Goal: Information Seeking & Learning: Learn about a topic

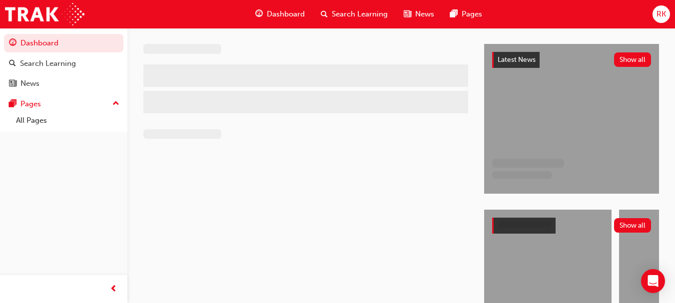
click at [292, 13] on span "Dashboard" at bounding box center [286, 13] width 38 height 11
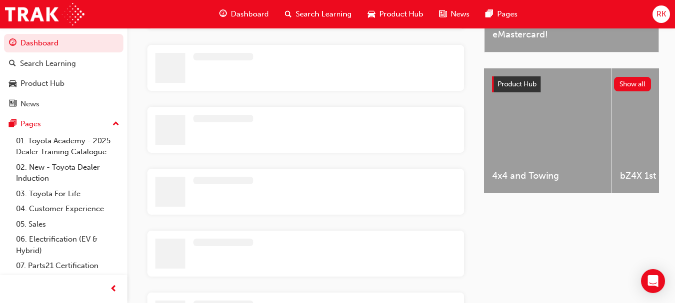
scroll to position [111, 0]
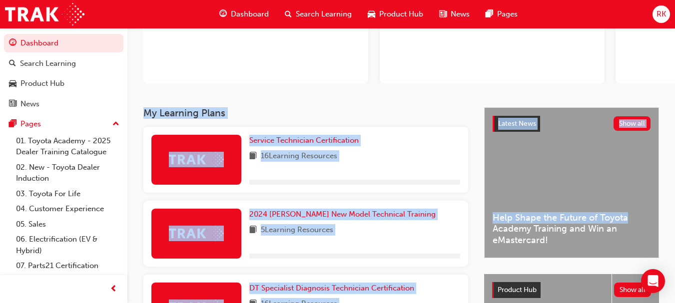
drag, startPoint x: 674, startPoint y: 138, endPoint x: 682, endPoint y: 55, distance: 83.7
click at [675, 55] on html "Your version of Internet Explorer is outdated and not supported. Please upgrade…" at bounding box center [337, 40] width 675 height 303
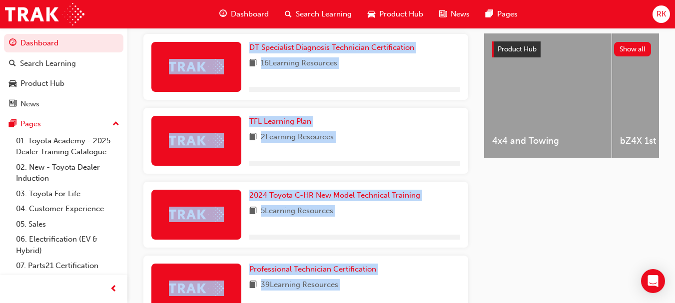
click at [417, 148] on div "TFL Learning Plan 2 Learning Resources" at bounding box center [354, 141] width 211 height 50
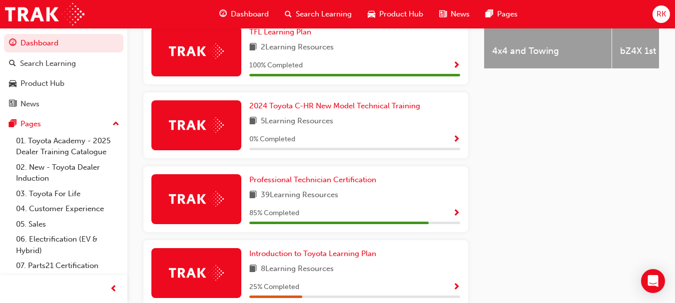
scroll to position [484, 0]
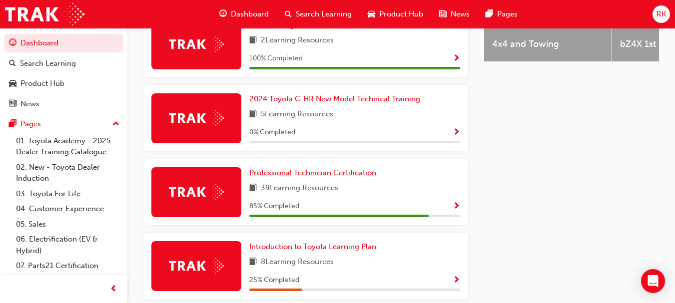
click at [353, 172] on span "Professional Technician Certification" at bounding box center [312, 172] width 127 height 9
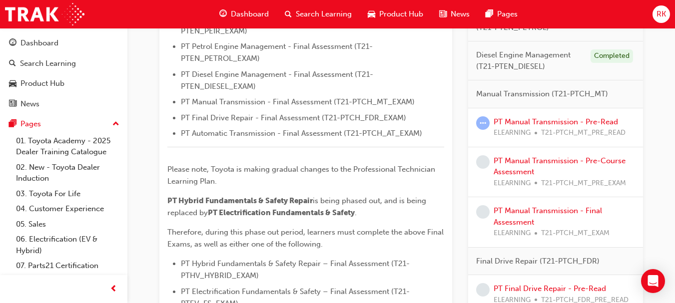
scroll to position [433, 0]
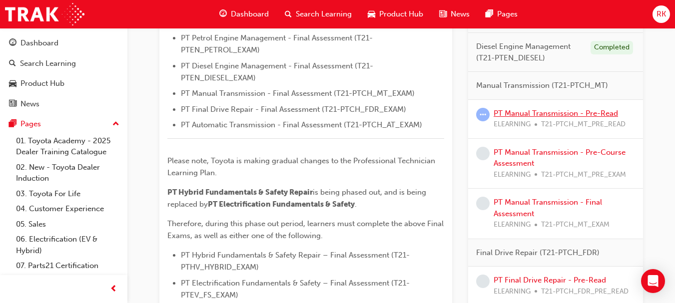
click at [584, 113] on link "PT Manual Transmission - Pre-Read" at bounding box center [555, 113] width 124 height 9
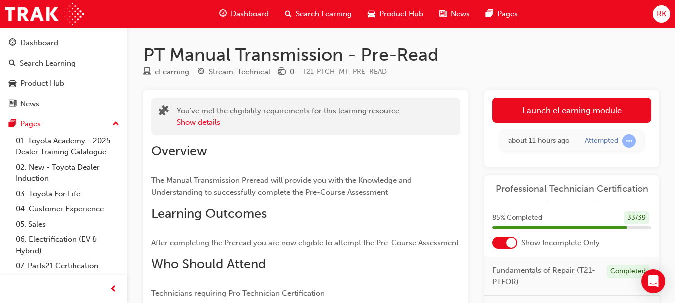
scroll to position [5, 0]
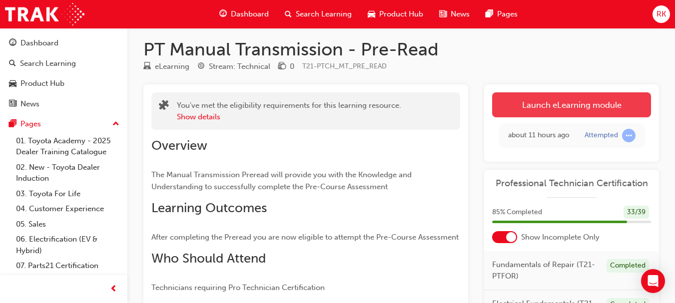
click at [590, 114] on link "Launch eLearning module" at bounding box center [571, 104] width 159 height 25
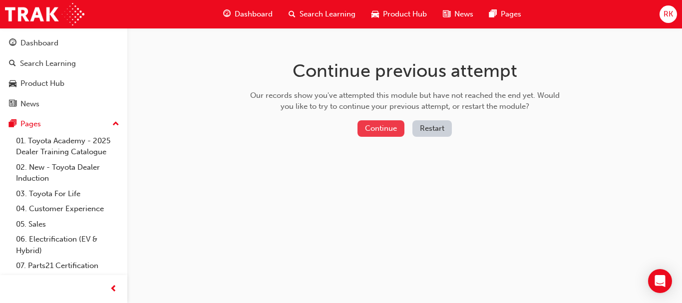
click at [389, 134] on button "Continue" at bounding box center [381, 128] width 47 height 16
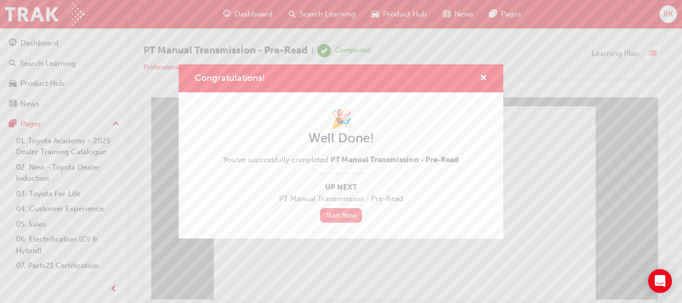
click at [336, 221] on link "Start Now" at bounding box center [341, 215] width 42 height 14
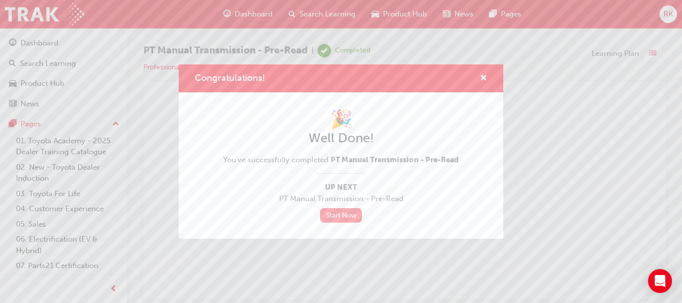
click at [341, 216] on link "Start Now" at bounding box center [341, 215] width 42 height 14
click at [481, 76] on span "cross-icon" at bounding box center [483, 78] width 7 height 9
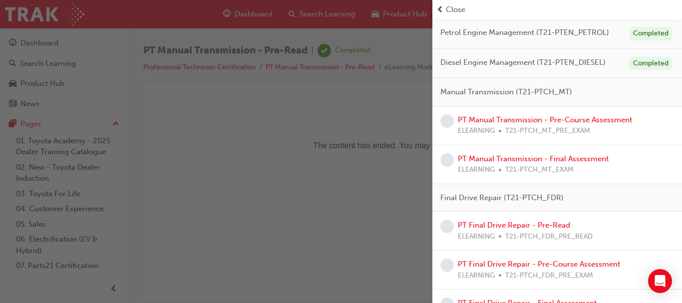
scroll to position [370, 0]
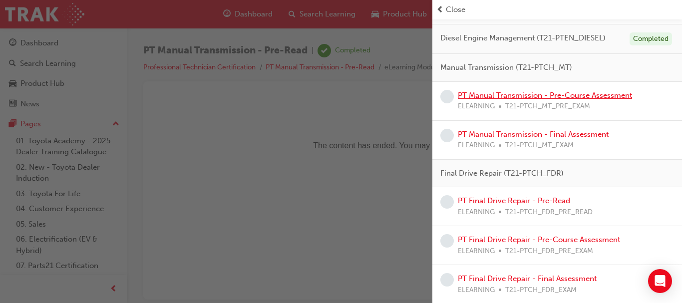
click at [574, 95] on link "PT Manual Transmission - Pre-Course Assessment" at bounding box center [545, 95] width 174 height 9
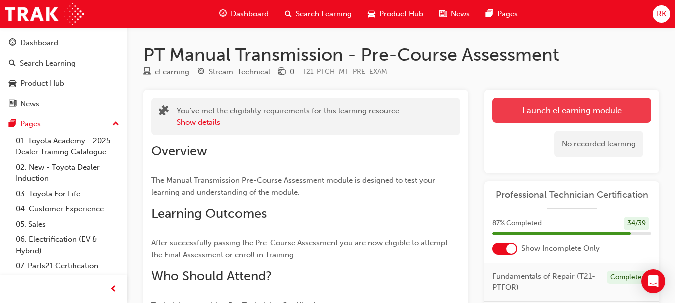
click at [568, 112] on link "Launch eLearning module" at bounding box center [571, 110] width 159 height 25
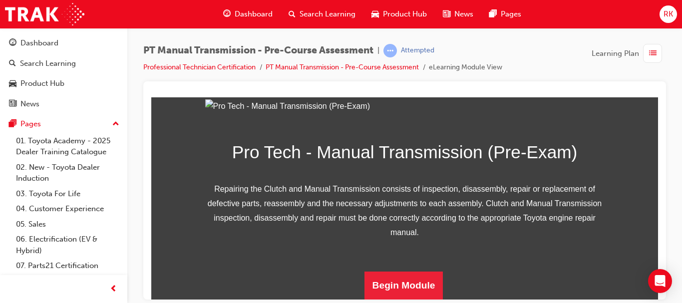
scroll to position [202, 0]
click at [393, 294] on button "Begin Module" at bounding box center [404, 285] width 79 height 28
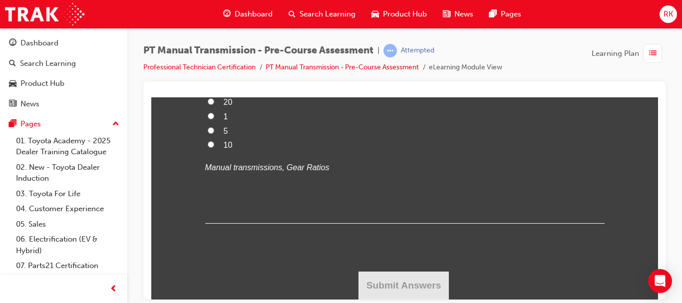
scroll to position [2175, 0]
click at [651, 94] on div at bounding box center [404, 93] width 507 height 8
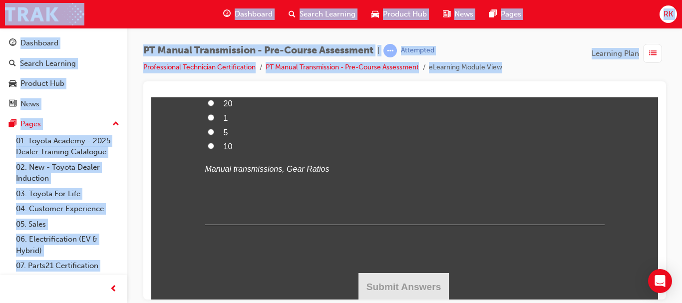
drag, startPoint x: 651, startPoint y: 94, endPoint x: 679, endPoint y: 323, distance: 230.0
click at [679, 303] on html "Your version of Internet Explorer is outdated and not supported. Please upgrade…" at bounding box center [341, 151] width 682 height 303
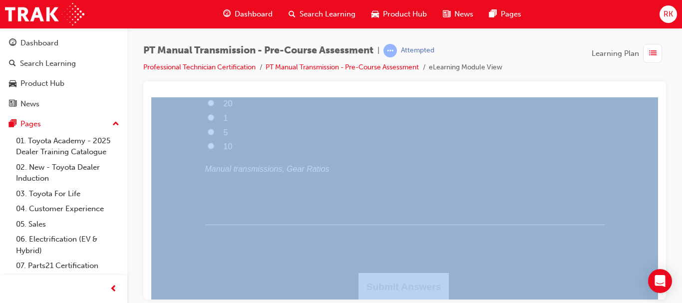
click at [666, 227] on div "PT Manual Transmission - Pre-Course Assessment | Attempted Professional Technic…" at bounding box center [404, 153] width 555 height 250
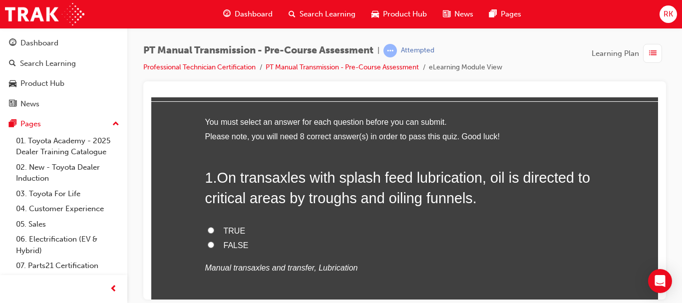
scroll to position [43, 0]
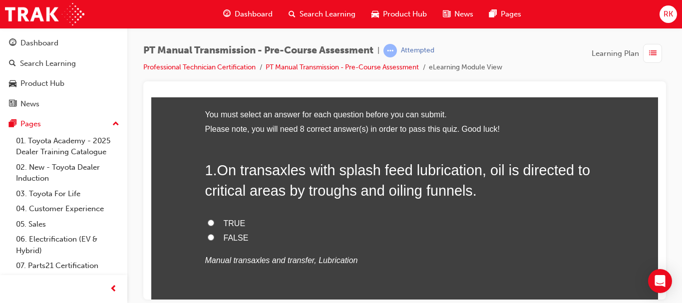
click at [209, 222] on input "TRUE" at bounding box center [211, 222] width 6 height 6
radio input "true"
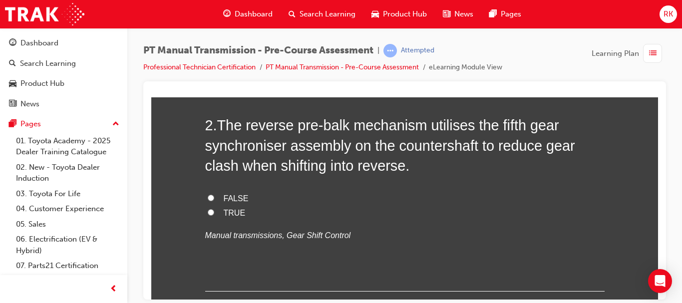
scroll to position [299, 0]
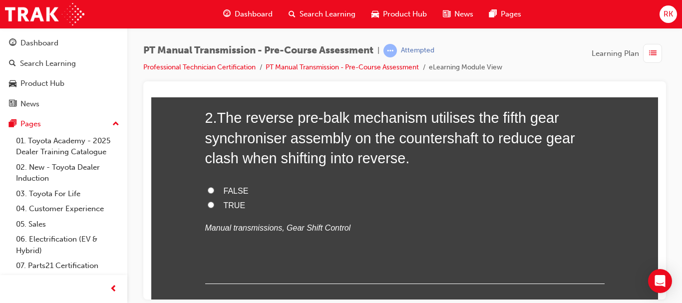
click at [209, 191] on input "FALSE" at bounding box center [211, 190] width 6 height 6
radio input "true"
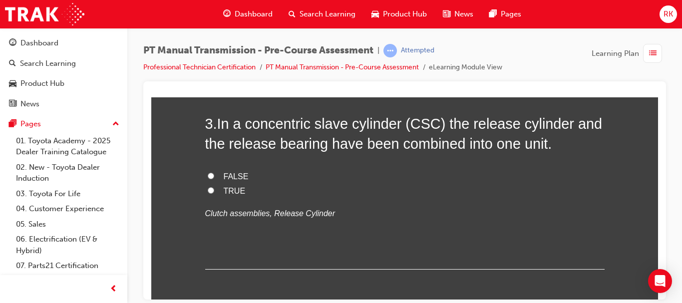
scroll to position [519, 0]
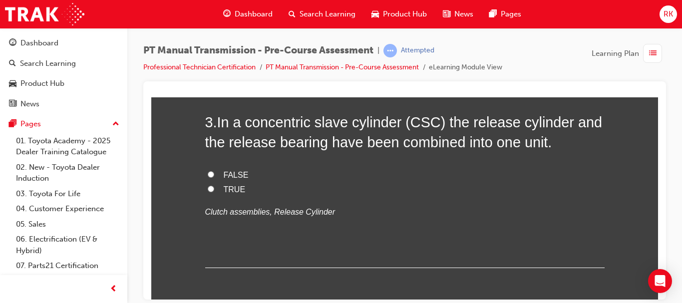
click at [208, 189] on input "TRUE" at bounding box center [211, 188] width 6 height 6
radio input "true"
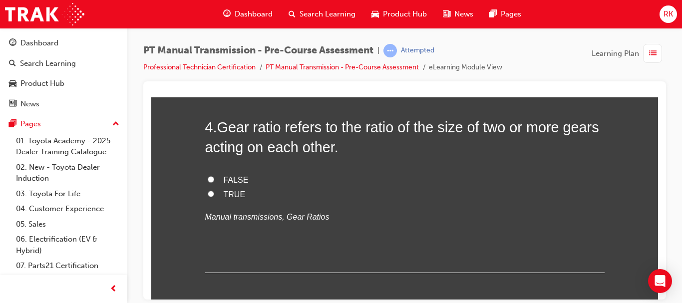
scroll to position [719, 0]
click at [208, 193] on input "TRUE" at bounding box center [211, 192] width 6 height 6
radio input "true"
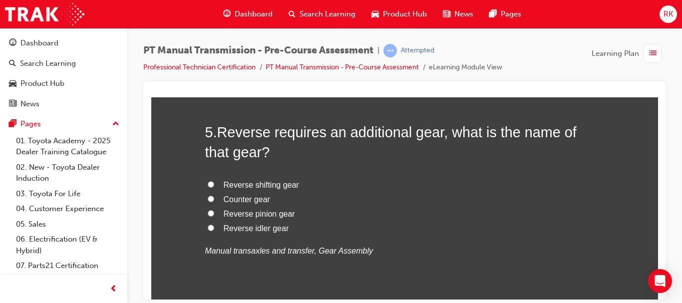
scroll to position [919, 0]
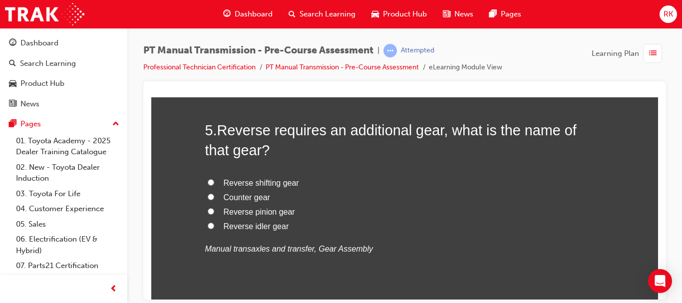
click at [208, 223] on input "Reverse idler gear" at bounding box center [211, 225] width 6 height 6
radio input "true"
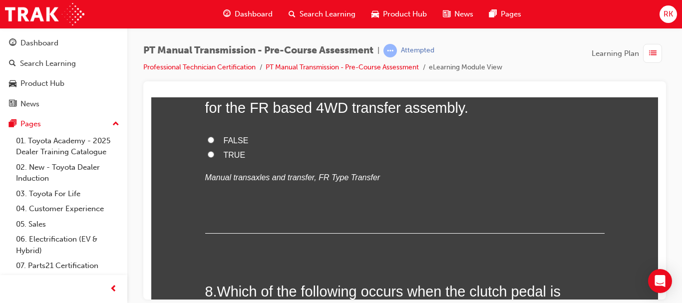
scroll to position [1456, 0]
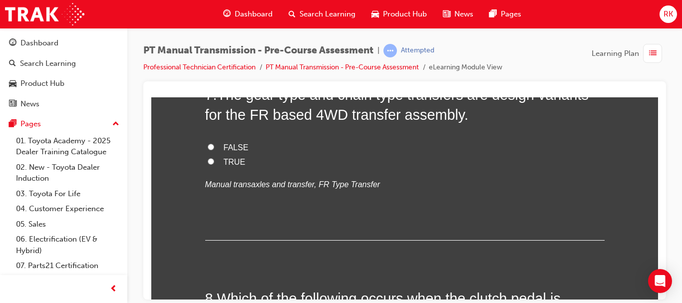
drag, startPoint x: 655, startPoint y: 209, endPoint x: 814, endPoint y: 310, distance: 188.2
radio input "true"
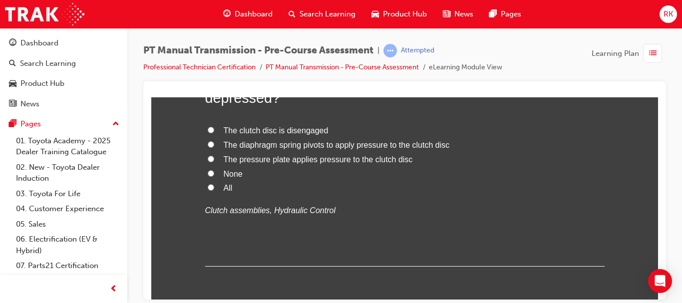
scroll to position [1669, 0]
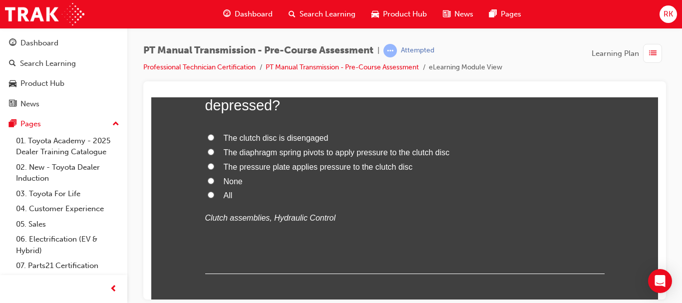
radio input "true"
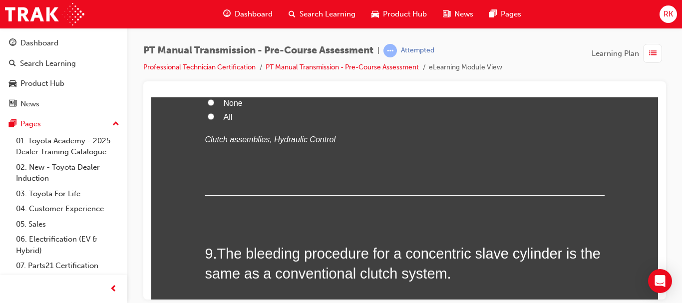
scroll to position [1869, 0]
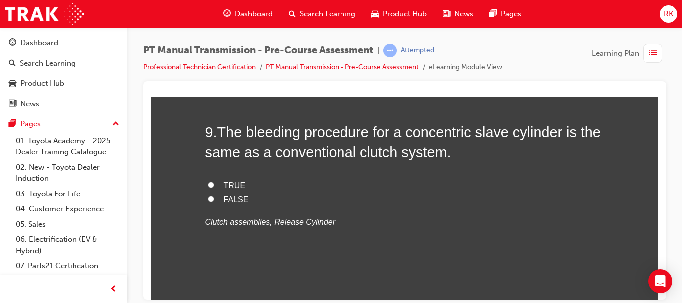
radio input "true"
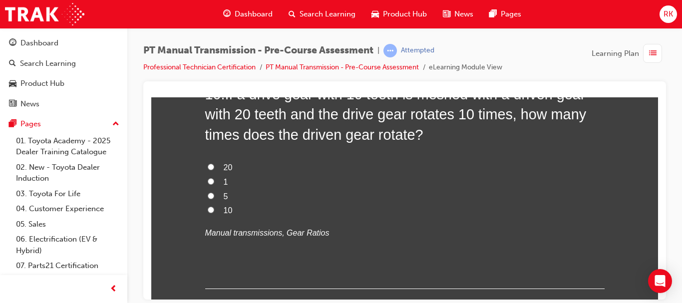
scroll to position [2118, 0]
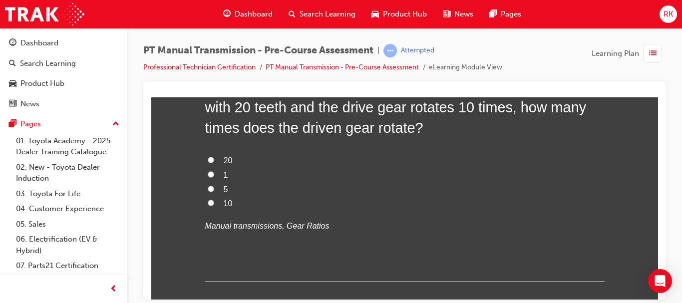
drag, startPoint x: 207, startPoint y: 201, endPoint x: 390, endPoint y: 243, distance: 187.9
radio input "true"
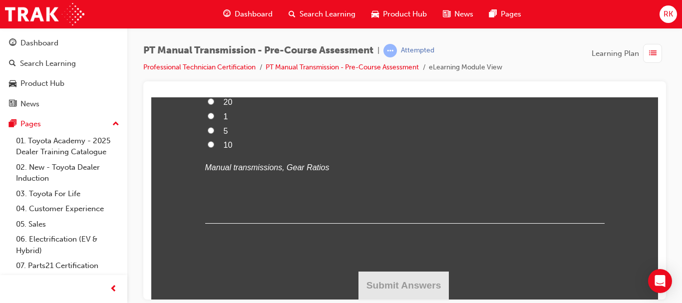
scroll to position [2338, 0]
click at [208, 133] on input "5" at bounding box center [211, 130] width 6 height 6
radio input "true"
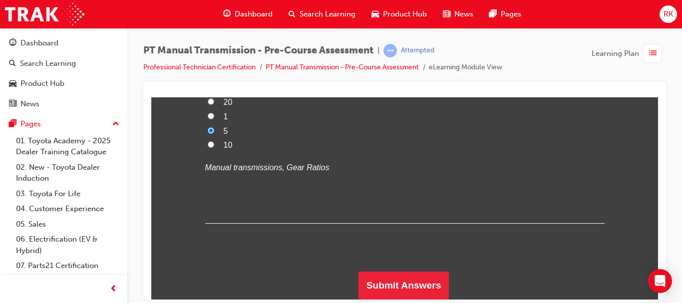
scroll to position [2427, 0]
drag, startPoint x: 655, startPoint y: 295, endPoint x: 718, endPoint y: 398, distance: 120.6
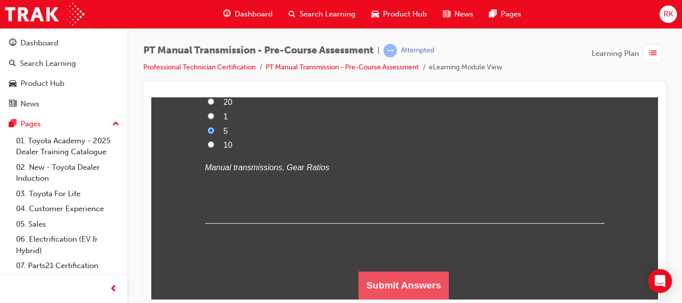
click at [410, 285] on button "Submit Answers" at bounding box center [404, 285] width 91 height 28
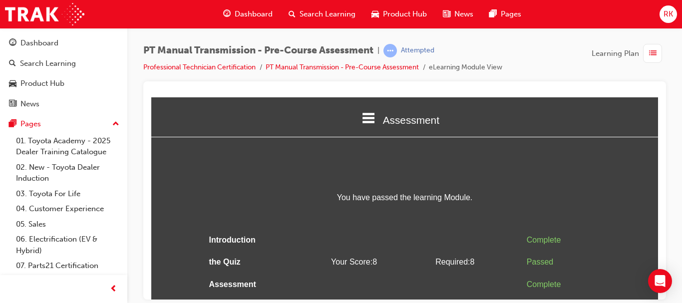
scroll to position [12, 0]
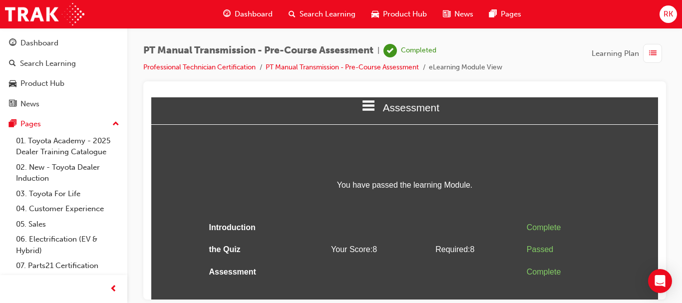
click at [651, 54] on span "list-icon" at bounding box center [652, 53] width 7 height 12
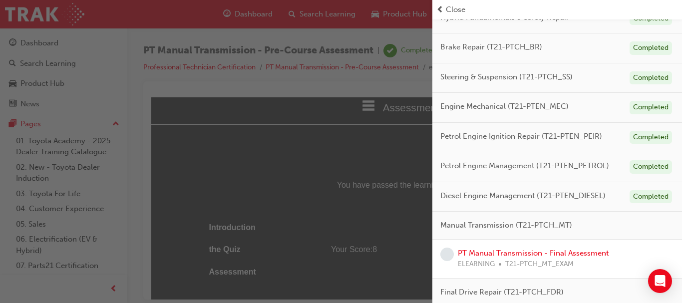
scroll to position [362, 0]
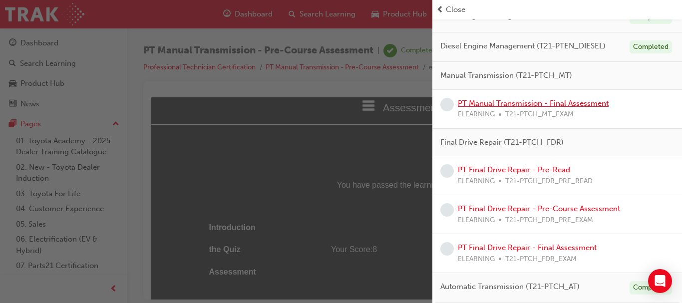
click at [511, 103] on link "PT Manual Transmission - Final Assessment" at bounding box center [533, 103] width 151 height 9
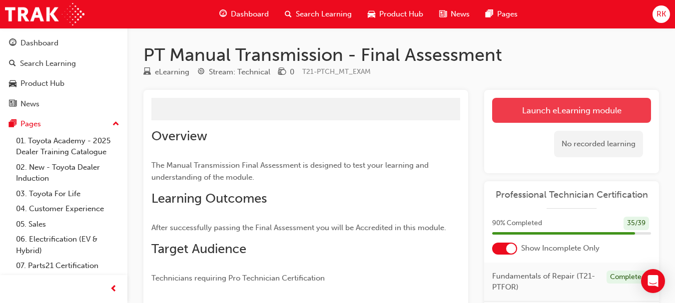
drag, startPoint x: 511, startPoint y: 103, endPoint x: 534, endPoint y: 114, distance: 25.2
click at [534, 114] on div "Launch eLearning module Learning Plan No recorded learning" at bounding box center [571, 131] width 175 height 83
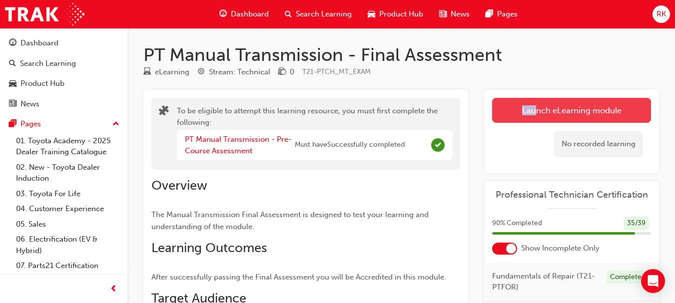
click at [534, 114] on button "Launch eLearning module" at bounding box center [571, 110] width 159 height 25
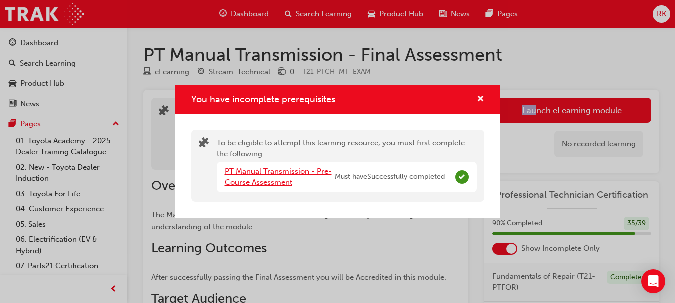
click at [267, 175] on link "PT Manual Transmission - Pre-Course Assessment" at bounding box center [278, 177] width 107 height 20
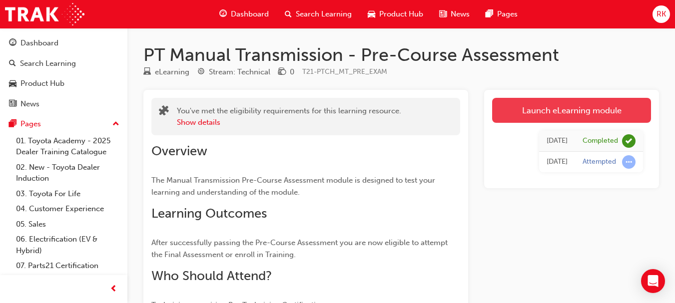
click at [551, 113] on link "Launch eLearning module" at bounding box center [571, 110] width 159 height 25
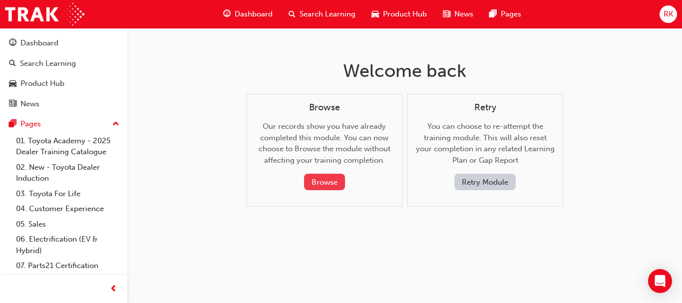
click at [326, 183] on button "Browse" at bounding box center [324, 182] width 41 height 16
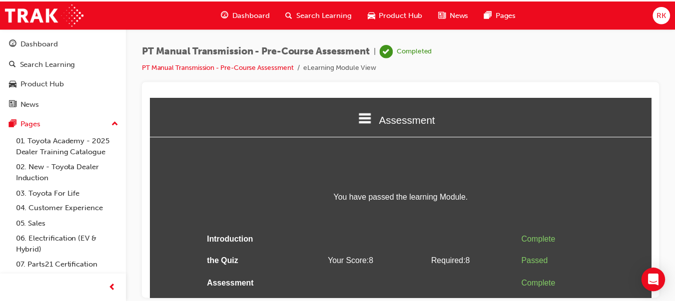
scroll to position [12, 0]
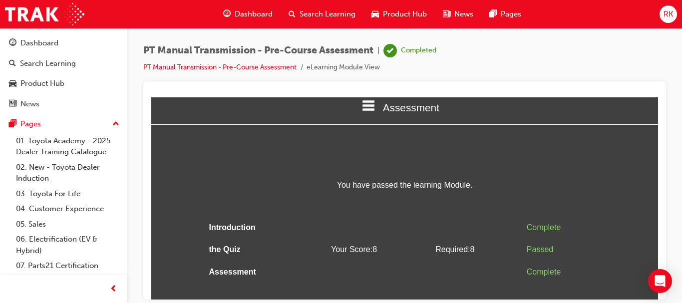
click at [667, 18] on span "RK" at bounding box center [668, 13] width 9 height 11
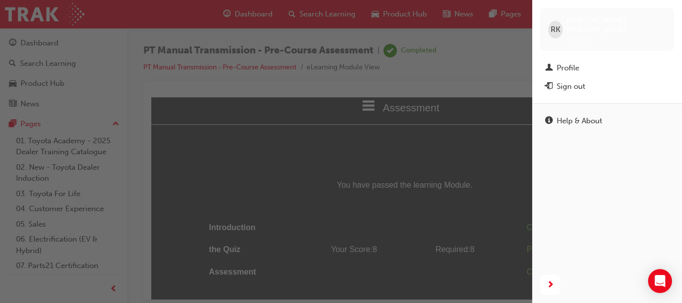
click at [408, 109] on div "button" at bounding box center [266, 151] width 532 height 303
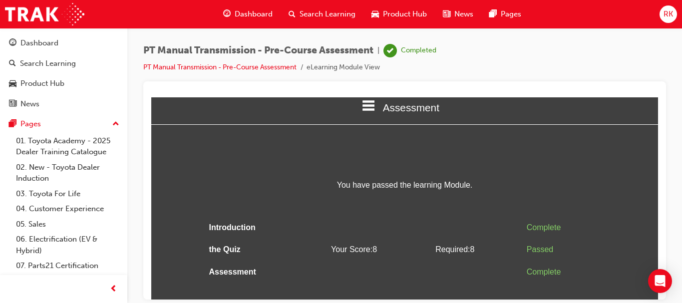
click at [261, 15] on span "Dashboard" at bounding box center [254, 13] width 38 height 11
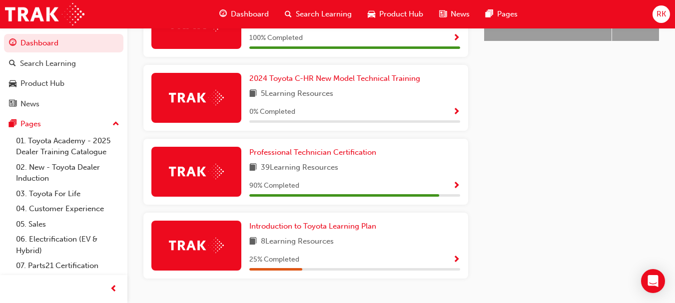
scroll to position [533, 0]
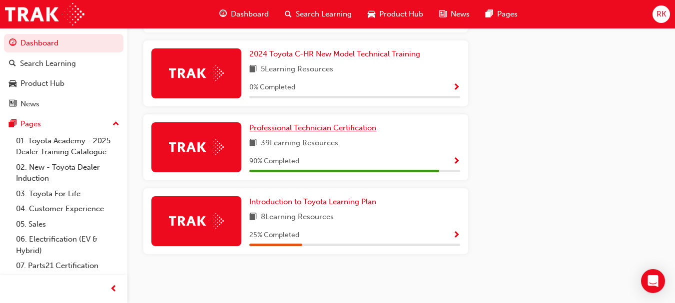
click at [317, 130] on span "Professional Technician Certification" at bounding box center [312, 127] width 127 height 9
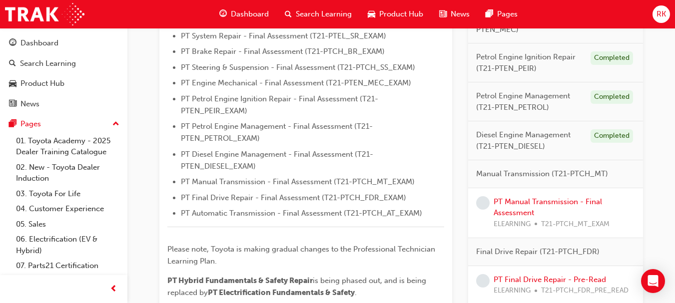
scroll to position [350, 0]
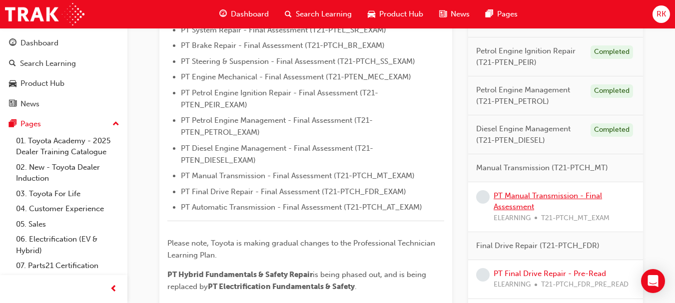
click at [543, 195] on link "PT Manual Transmission - Final Assessment" at bounding box center [547, 201] width 108 height 20
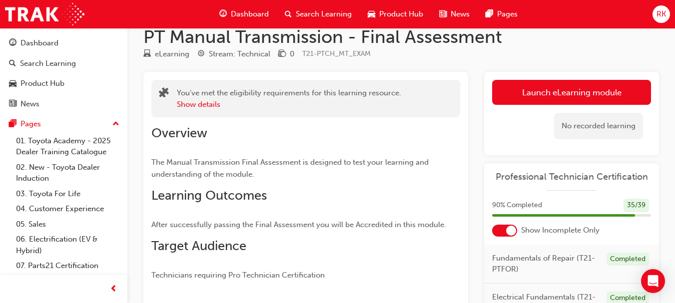
scroll to position [10, 0]
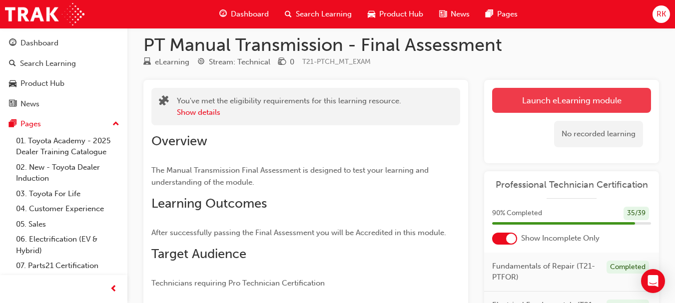
click at [538, 106] on link "Launch eLearning module" at bounding box center [571, 100] width 159 height 25
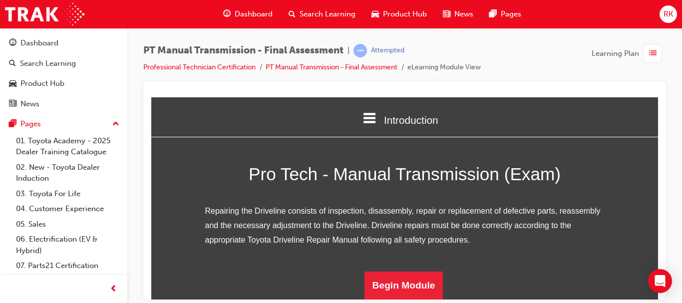
scroll to position [134, 0]
click at [387, 284] on button "Begin Module" at bounding box center [404, 285] width 79 height 28
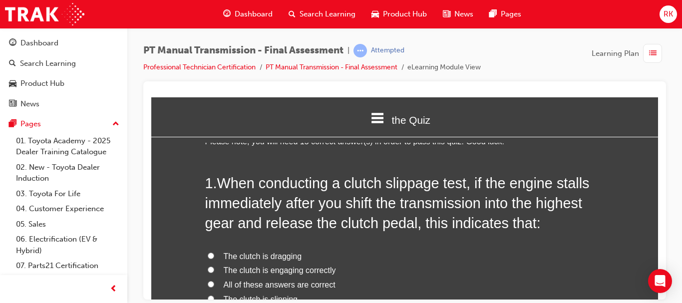
scroll to position [50, 0]
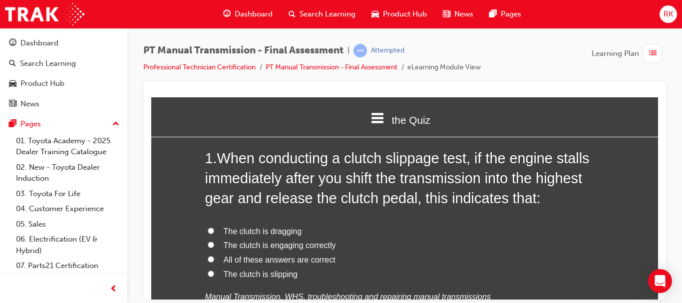
click at [208, 246] on input "The clutch is engaging correctly" at bounding box center [211, 244] width 6 height 6
radio input "true"
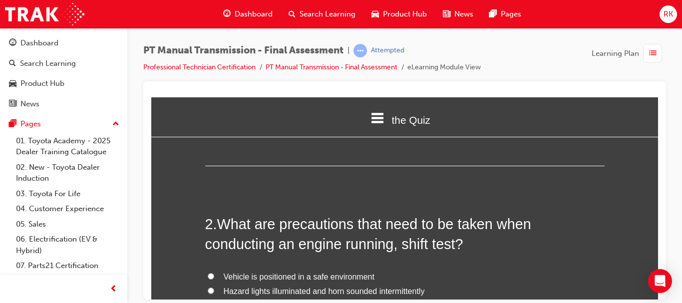
scroll to position [274, 0]
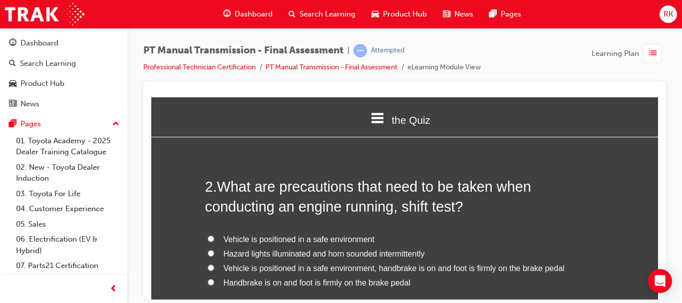
click at [208, 268] on input "Vehicle is positioned in a safe environment, handbrake is on and foot is firmly…" at bounding box center [211, 267] width 6 height 6
radio input "true"
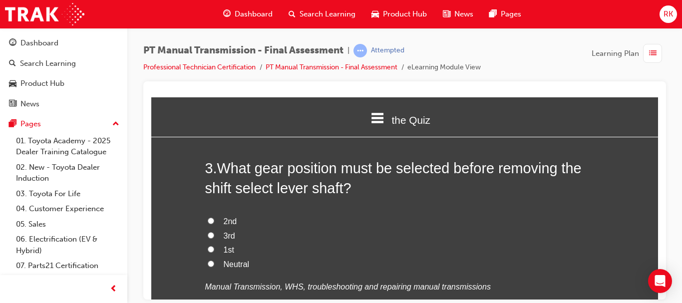
scroll to position [534, 0]
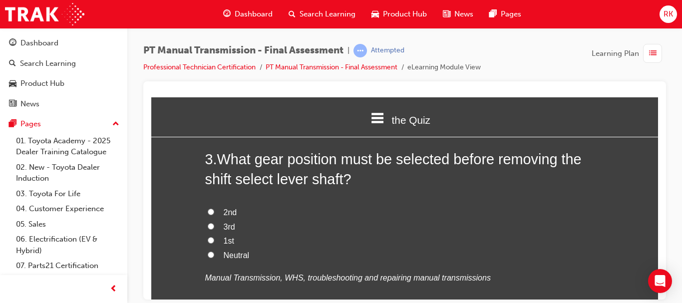
click at [208, 254] on input "Neutral" at bounding box center [211, 254] width 6 height 6
radio input "true"
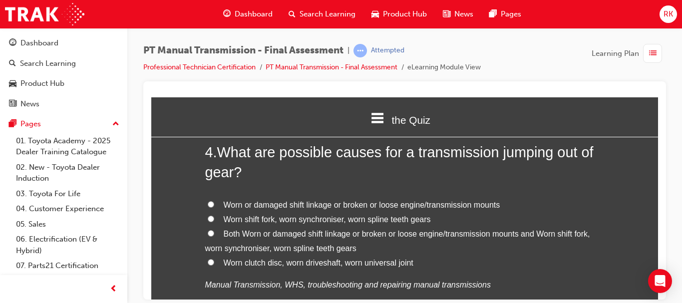
scroll to position [794, 0]
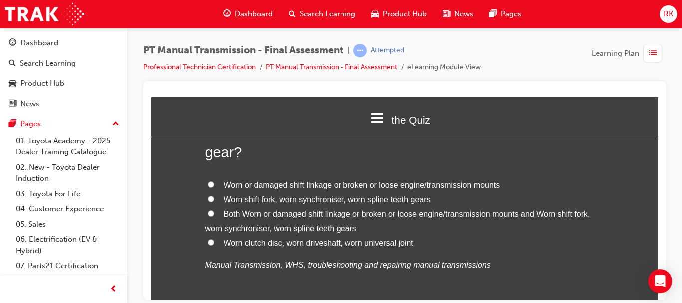
click at [208, 213] on input "Both Worn or damaged shift linkage or broken or loose engine/transmission mount…" at bounding box center [211, 213] width 6 height 6
radio input "true"
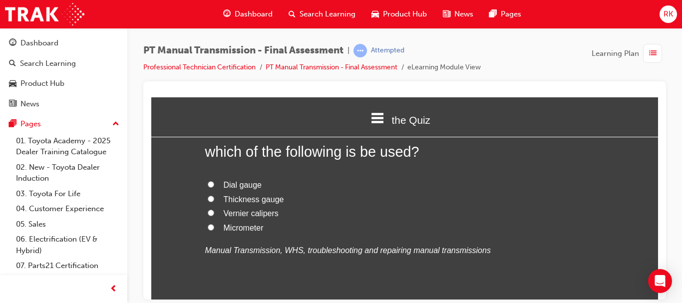
scroll to position [1053, 0]
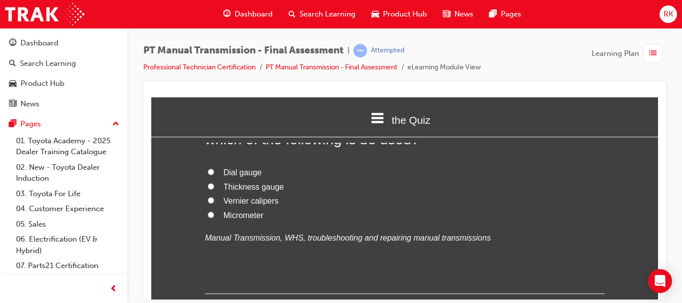
click at [209, 217] on input "Micrometer" at bounding box center [211, 214] width 6 height 6
radio input "true"
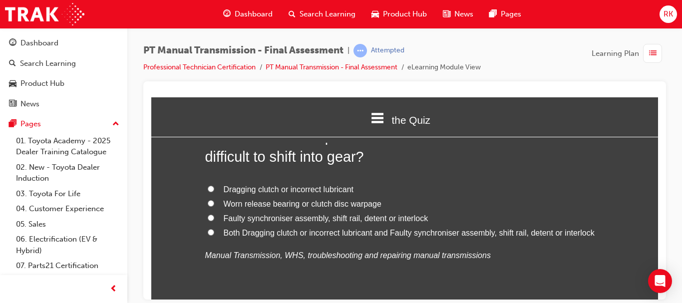
scroll to position [1273, 0]
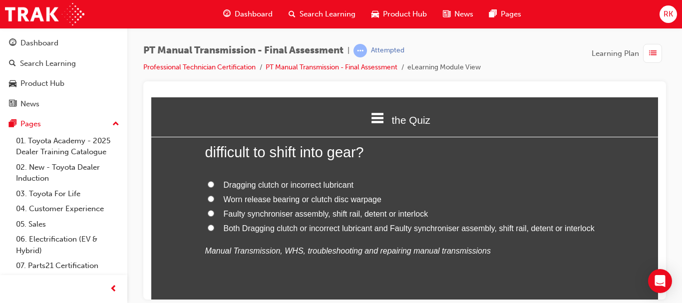
click at [208, 226] on input "Both Dragging clutch or incorrect lubricant and Faulty synchroniser assembly, s…" at bounding box center [211, 227] width 6 height 6
radio input "true"
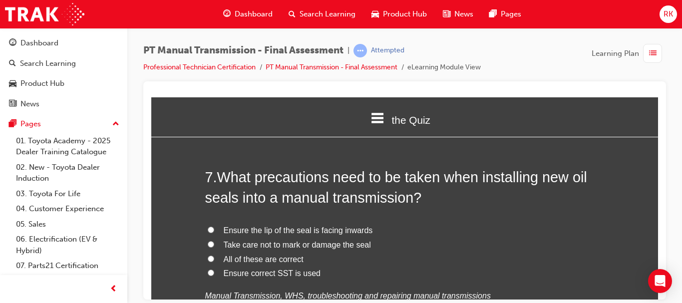
scroll to position [1473, 0]
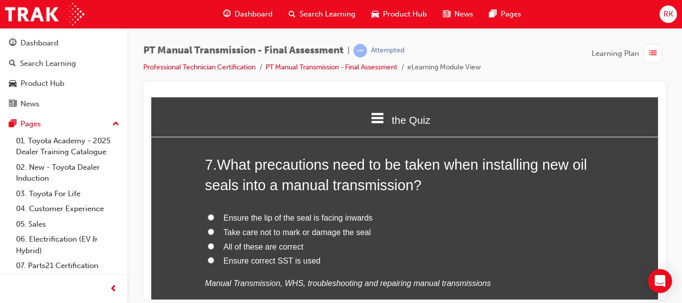
click at [208, 247] on input "All of these are correct" at bounding box center [211, 246] width 6 height 6
radio input "true"
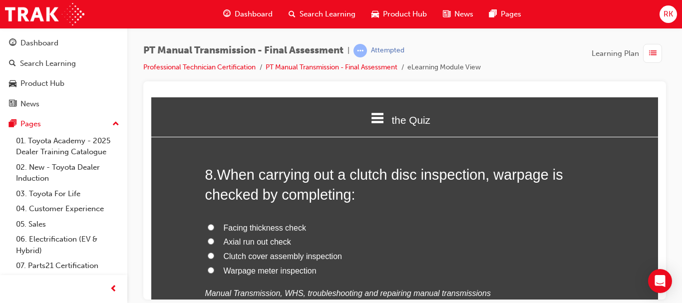
scroll to position [1713, 0]
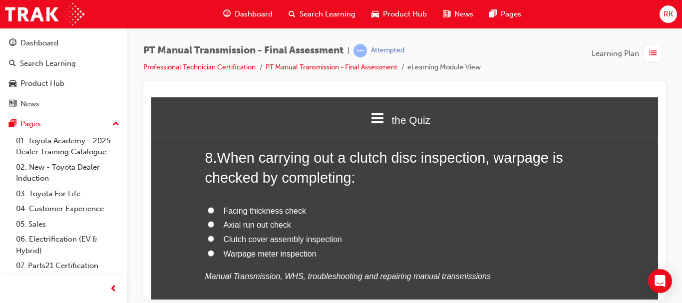
click at [208, 254] on input "Warpage meter inspection" at bounding box center [211, 253] width 6 height 6
radio input "true"
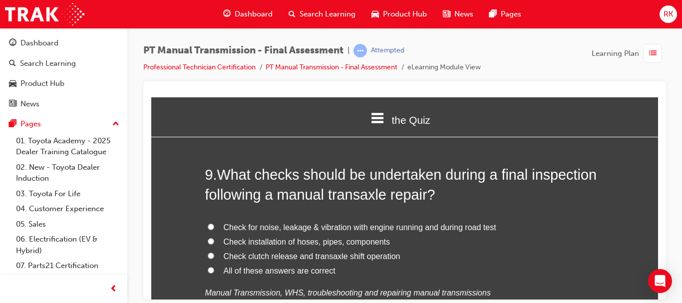
scroll to position [1952, 0]
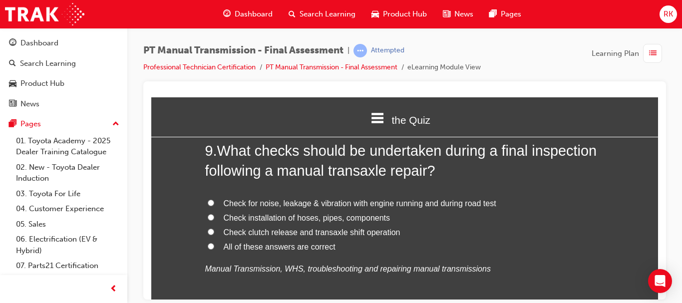
click at [208, 245] on input "All of these answers are correct" at bounding box center [211, 246] width 6 height 6
radio input "true"
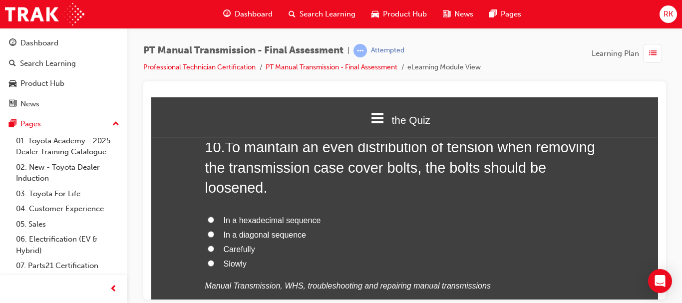
scroll to position [2192, 0]
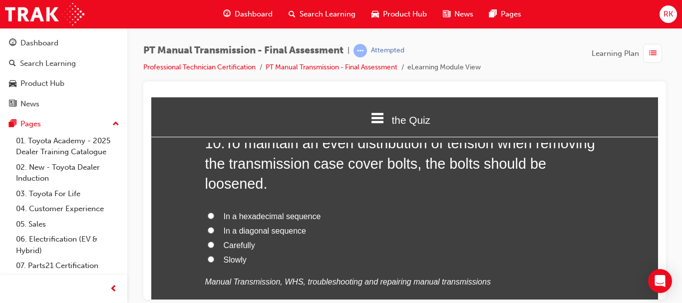
click at [208, 233] on input "In a diagonal sequence" at bounding box center [211, 230] width 6 height 6
radio input "true"
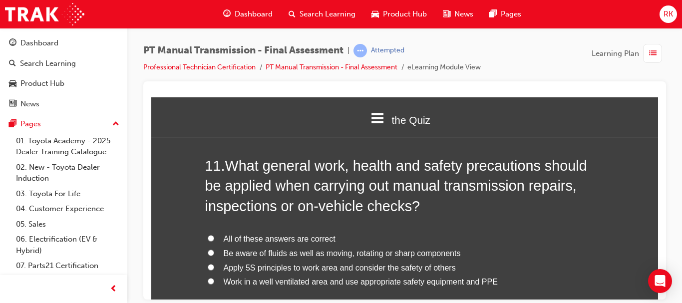
scroll to position [2440, 0]
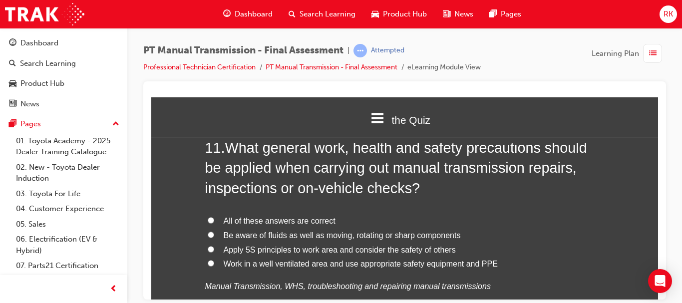
click at [208, 222] on input "All of these answers are correct" at bounding box center [211, 220] width 6 height 6
radio input "true"
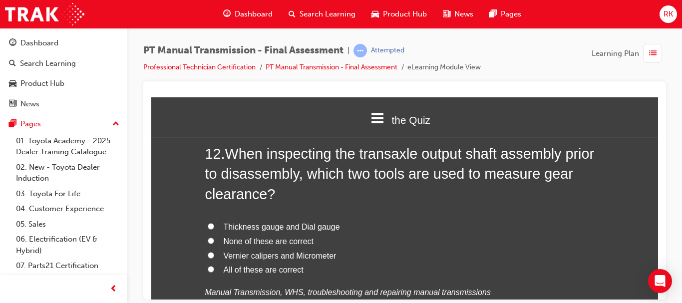
scroll to position [2680, 0]
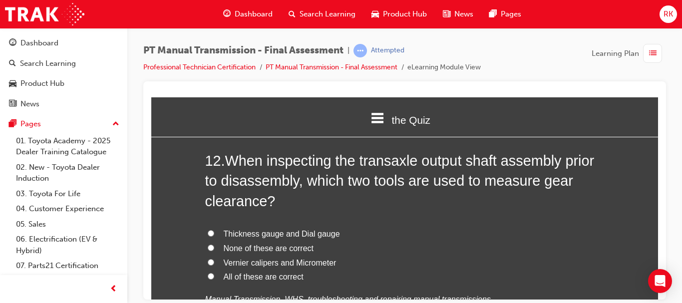
click at [208, 234] on input "Thickness gauge and Dial gauge" at bounding box center [211, 233] width 6 height 6
radio input "true"
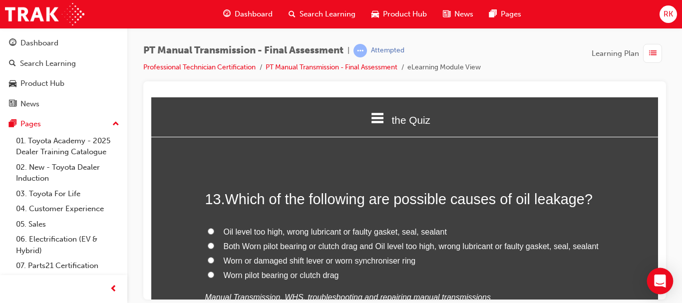
scroll to position [2920, 0]
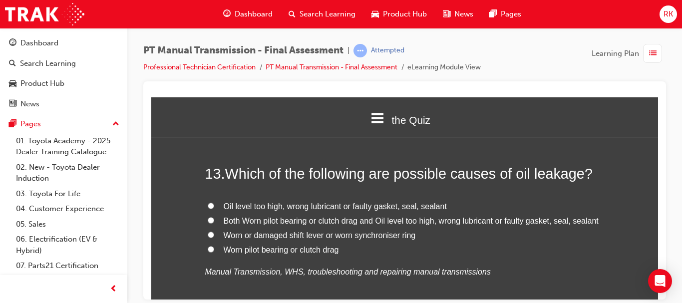
click at [208, 222] on input "Both Worn pilot bearing or clutch drag and Oil level too high, wrong lubricant …" at bounding box center [211, 220] width 6 height 6
radio input "true"
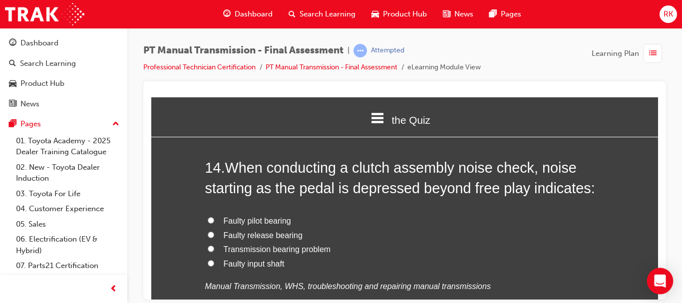
scroll to position [3140, 0]
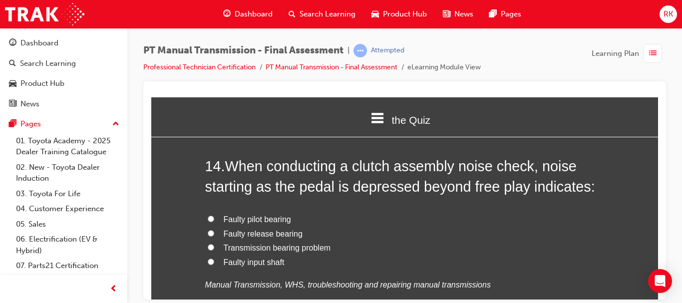
click at [208, 232] on input "Faulty release bearing" at bounding box center [211, 233] width 6 height 6
radio input "true"
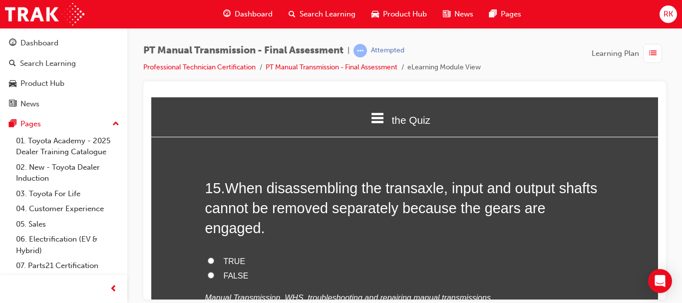
scroll to position [3359, 0]
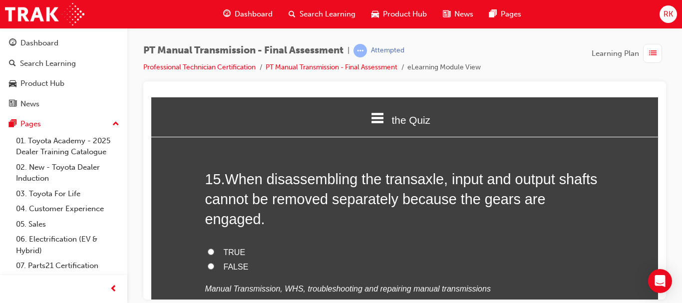
click at [208, 248] on input "TRUE" at bounding box center [211, 251] width 6 height 6
radio input "true"
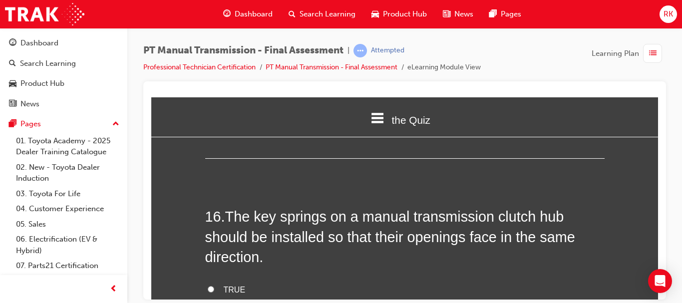
scroll to position [3559, 0]
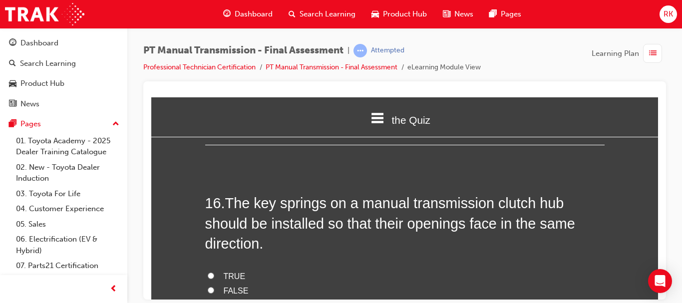
click at [209, 287] on input "FALSE" at bounding box center [211, 290] width 6 height 6
radio input "true"
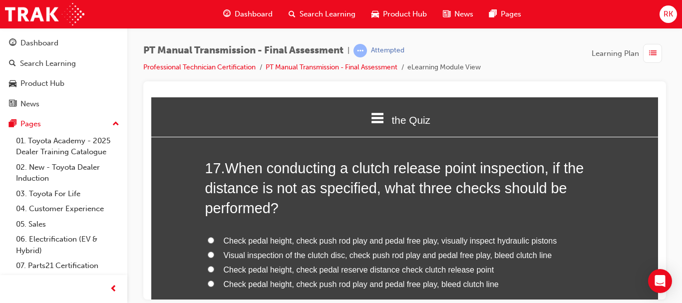
scroll to position [3819, 0]
click at [208, 280] on input "Check pedal height, check push rod play and pedal free play, bleed clutch line" at bounding box center [211, 283] width 6 height 6
radio input "true"
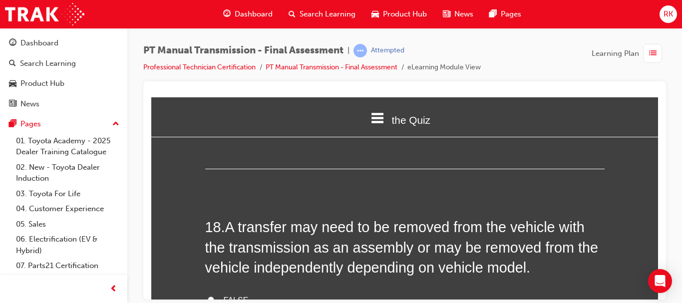
scroll to position [4074, 0]
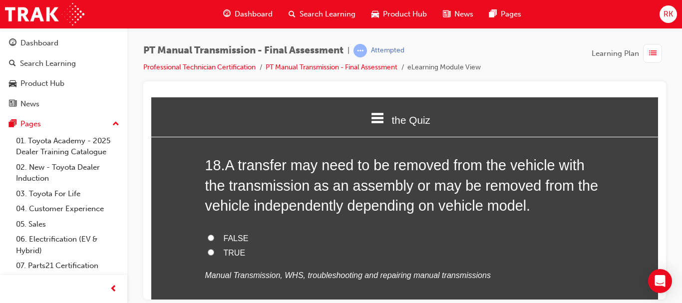
click at [208, 249] on input "TRUE" at bounding box center [211, 252] width 6 height 6
radio input "true"
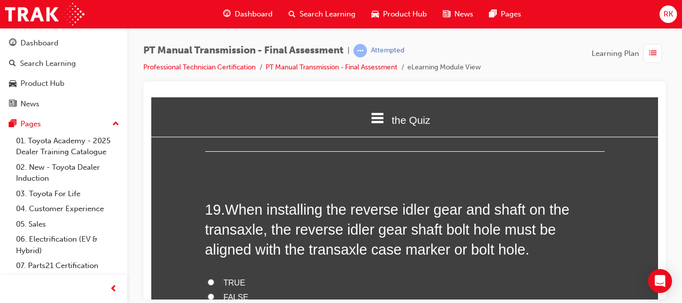
scroll to position [4273, 0]
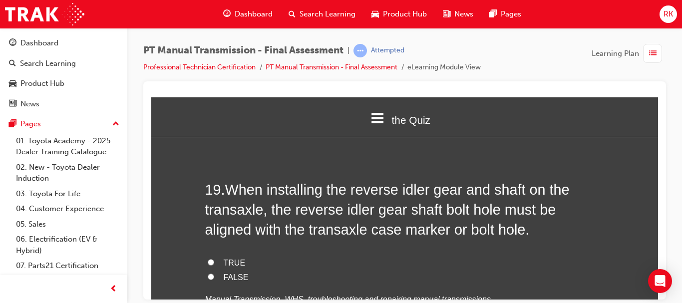
click at [209, 259] on input "TRUE" at bounding box center [211, 262] width 6 height 6
radio input "true"
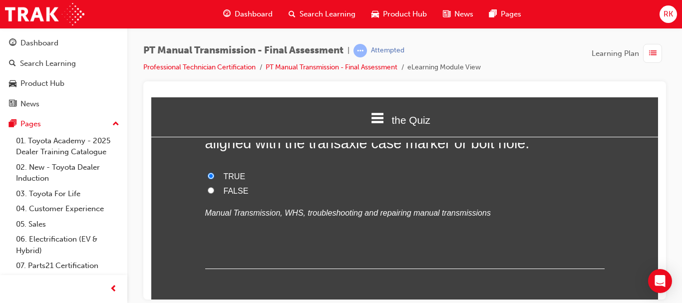
scroll to position [4385, 0]
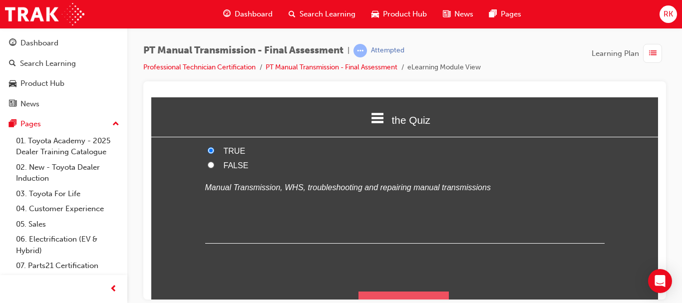
click at [404, 291] on button "Submit Answers" at bounding box center [404, 305] width 91 height 28
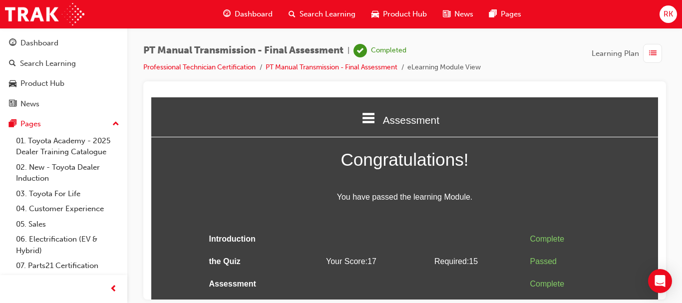
click at [647, 52] on div "button" at bounding box center [652, 53] width 19 height 19
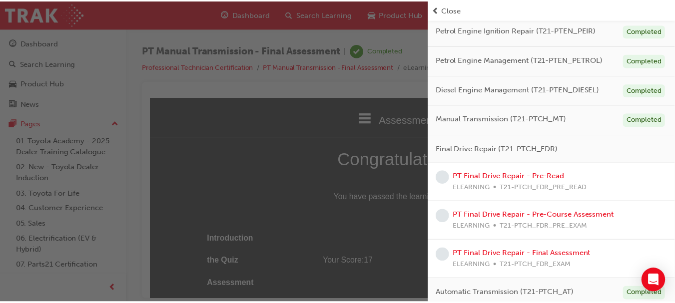
scroll to position [325, 0]
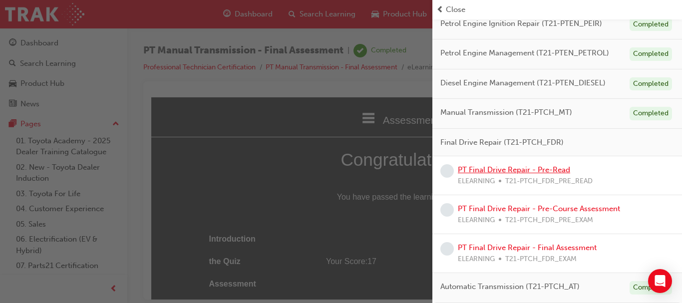
click at [536, 171] on link "PT Final Drive Repair - Pre-Read" at bounding box center [514, 169] width 112 height 9
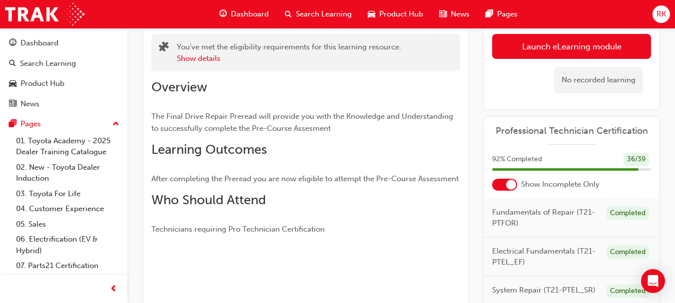
scroll to position [18, 0]
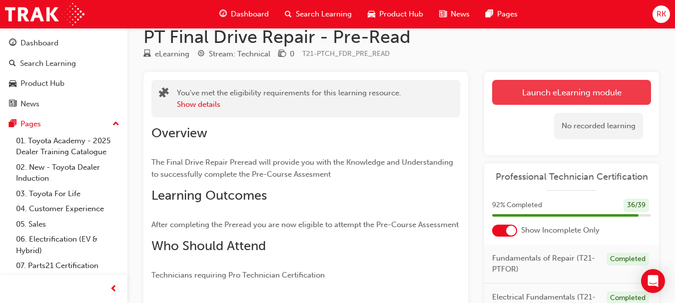
click at [572, 92] on link "Launch eLearning module" at bounding box center [571, 92] width 159 height 25
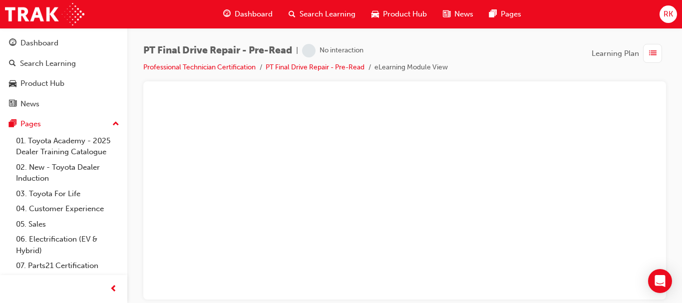
click at [572, 92] on div at bounding box center [404, 93] width 507 height 8
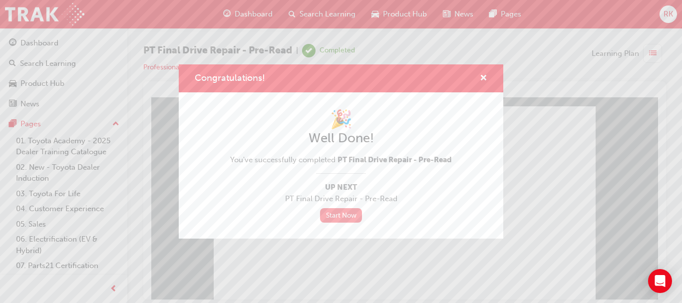
click at [329, 215] on link "Start Now" at bounding box center [341, 215] width 42 height 14
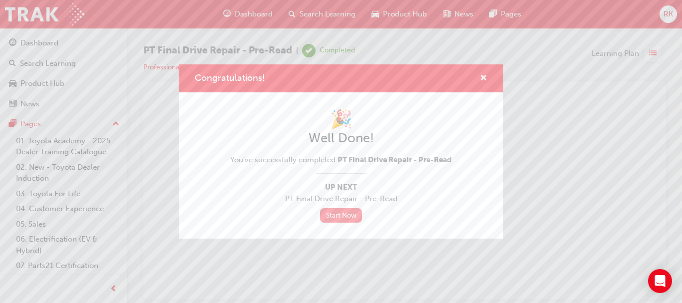
click at [338, 214] on link "Start Now" at bounding box center [341, 215] width 42 height 14
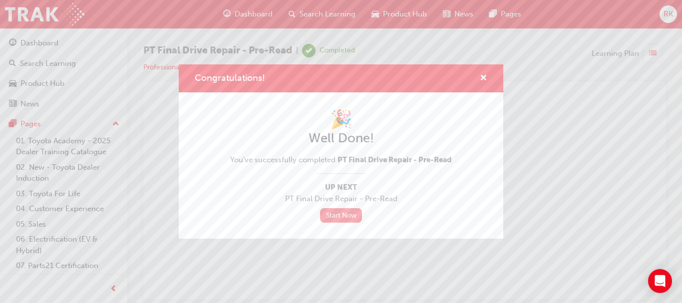
click at [338, 214] on link "Start Now" at bounding box center [341, 215] width 42 height 14
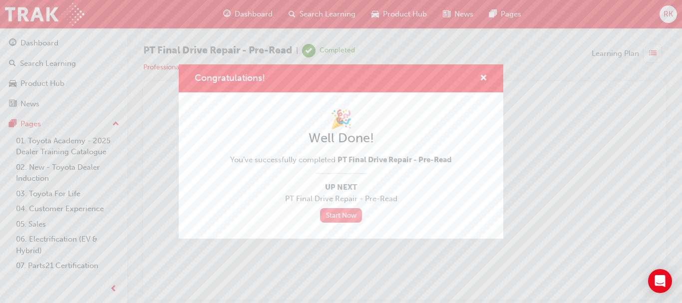
click at [338, 214] on link "Start Now" at bounding box center [341, 215] width 42 height 14
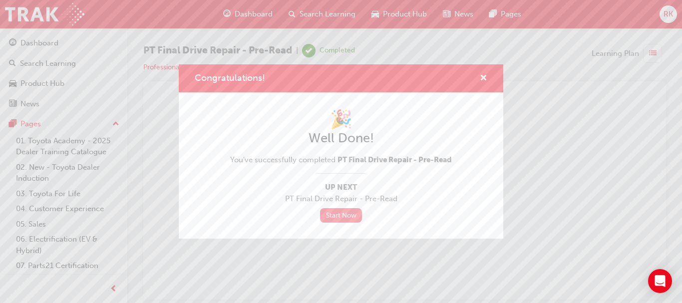
click at [338, 214] on link "Start Now" at bounding box center [341, 215] width 42 height 14
click at [484, 77] on span "cross-icon" at bounding box center [483, 78] width 7 height 9
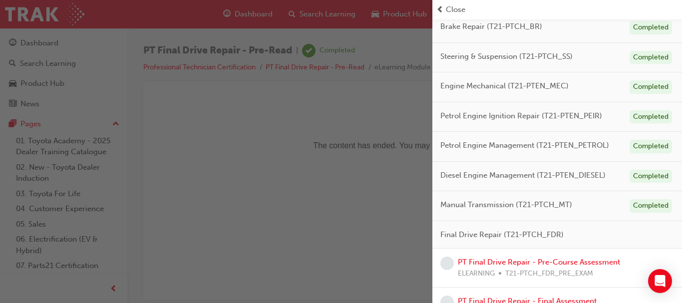
scroll to position [286, 0]
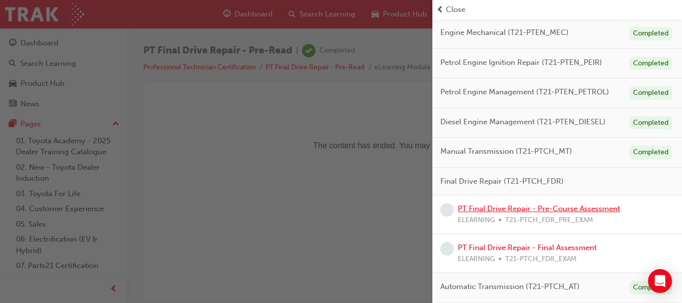
click at [513, 211] on link "PT Final Drive Repair - Pre-Course Assessment" at bounding box center [539, 208] width 162 height 9
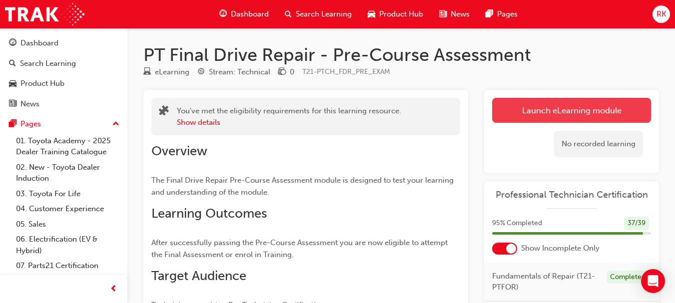
click at [554, 118] on link "Launch eLearning module" at bounding box center [571, 110] width 159 height 25
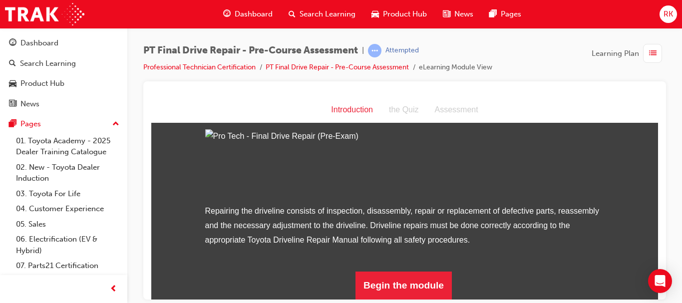
scroll to position [131, 0]
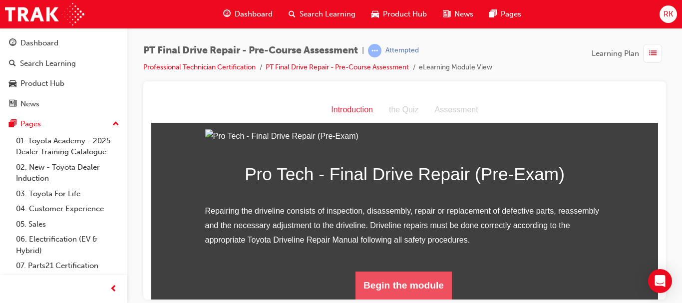
click at [412, 281] on button "Begin the module" at bounding box center [404, 285] width 96 height 28
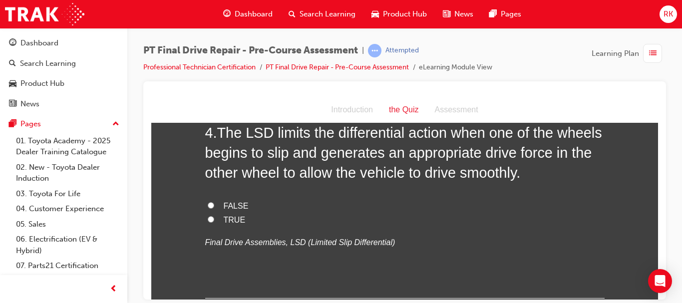
scroll to position [732, 0]
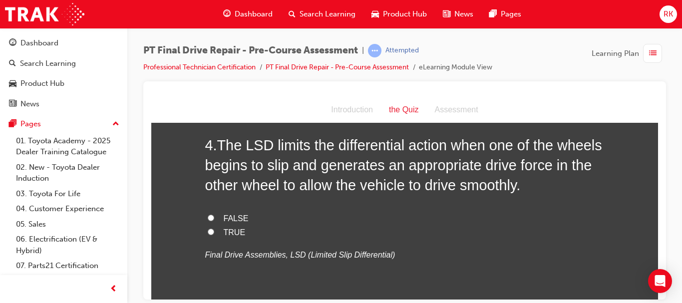
drag, startPoint x: 656, startPoint y: 266, endPoint x: 811, endPoint y: 267, distance: 154.8
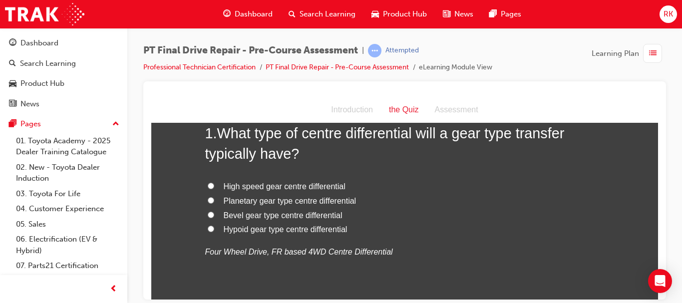
scroll to position [57, 0]
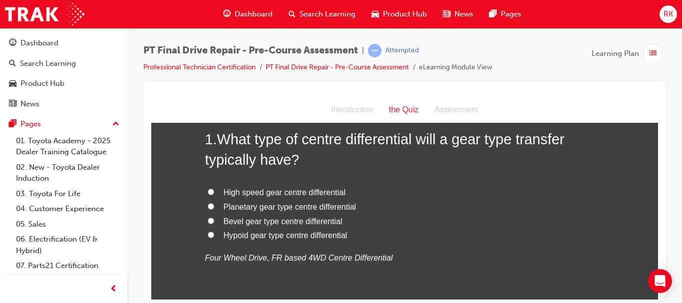
click at [208, 222] on input "Bevel gear type centre differential" at bounding box center [211, 220] width 6 height 6
radio input "true"
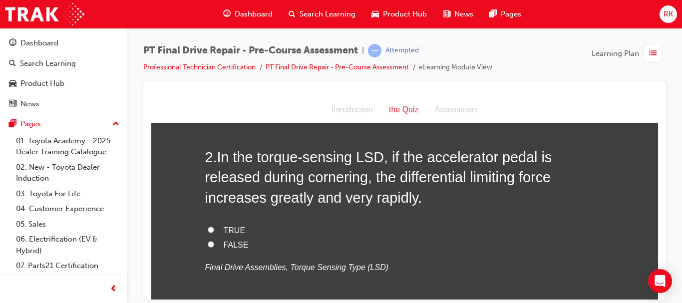
scroll to position [277, 0]
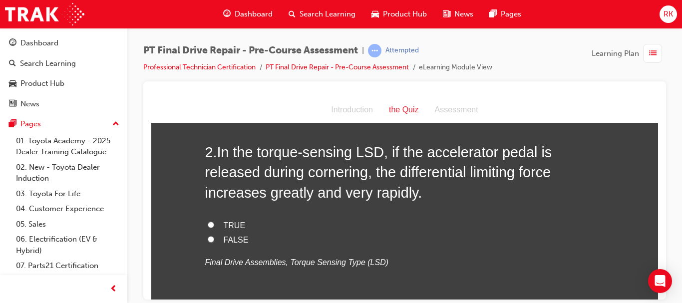
click at [208, 237] on input "FALSE" at bounding box center [211, 239] width 6 height 6
radio input "true"
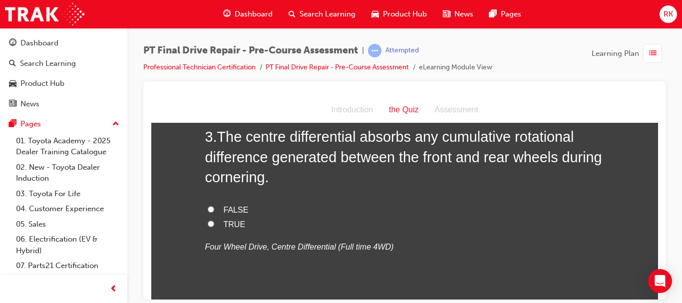
scroll to position [517, 0]
drag, startPoint x: 206, startPoint y: 222, endPoint x: 505, endPoint y: 285, distance: 305.6
click at [505, 285] on div "3 . The centre differential absorbs any cumulative rotational difference genera…" at bounding box center [405, 214] width 400 height 176
click at [208, 223] on input "TRUE" at bounding box center [211, 223] width 6 height 6
radio input "true"
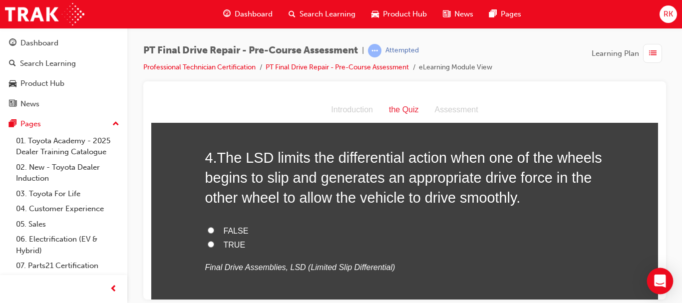
scroll to position [737, 0]
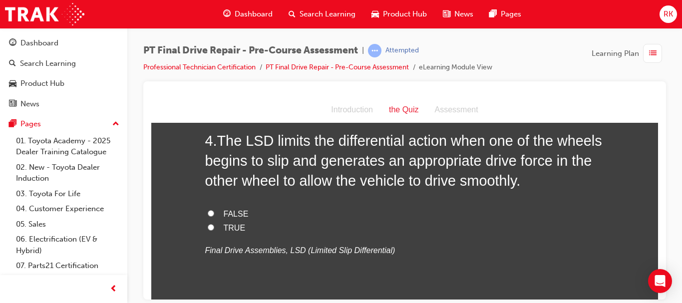
click at [205, 223] on label "TRUE" at bounding box center [405, 228] width 400 height 14
click at [208, 224] on input "TRUE" at bounding box center [211, 227] width 6 height 6
radio input "true"
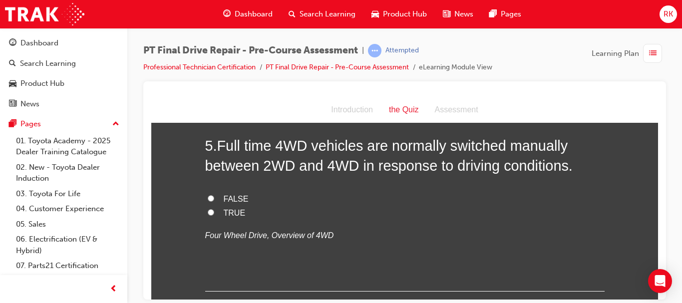
scroll to position [956, 0]
click at [208, 196] on input "FALSE" at bounding box center [211, 197] width 6 height 6
radio input "true"
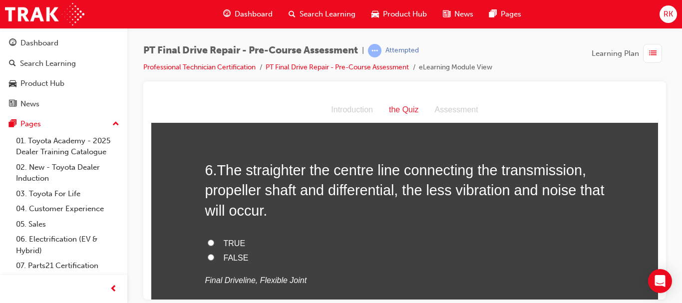
scroll to position [1136, 0]
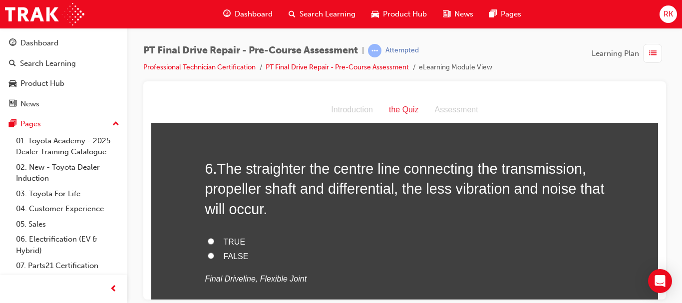
click at [208, 242] on input "TRUE" at bounding box center [211, 241] width 6 height 6
radio input "true"
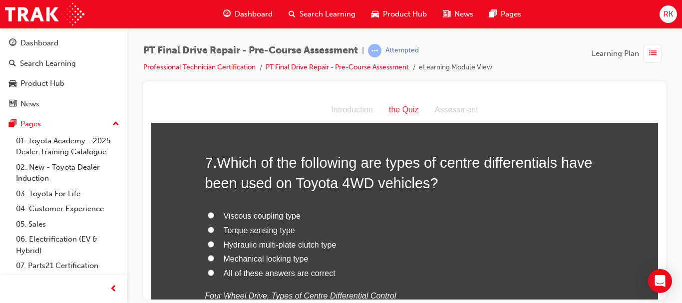
scroll to position [1376, 0]
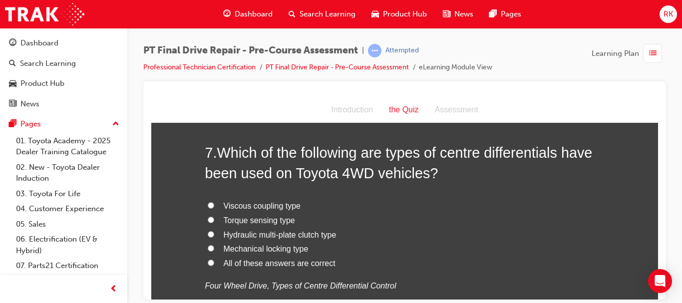
click at [208, 261] on input "All of these answers are correct" at bounding box center [211, 262] width 6 height 6
radio input "true"
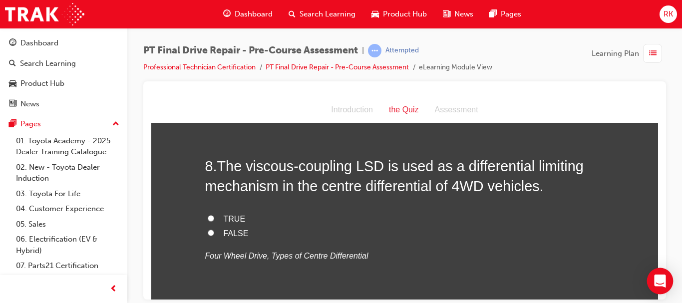
scroll to position [1616, 0]
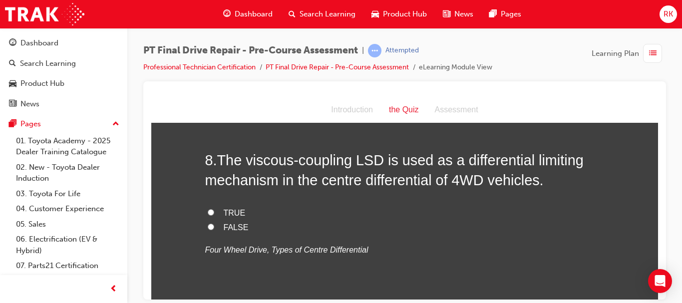
click at [208, 214] on input "TRUE" at bounding box center [211, 212] width 6 height 6
radio input "true"
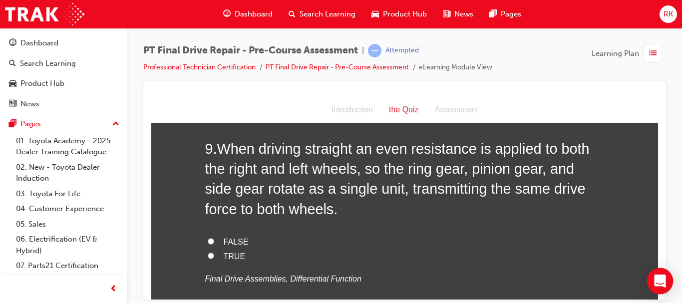
scroll to position [1836, 0]
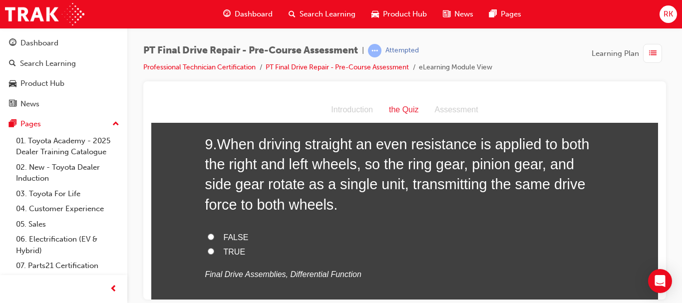
click at [208, 252] on input "TRUE" at bounding box center [211, 251] width 6 height 6
radio input "true"
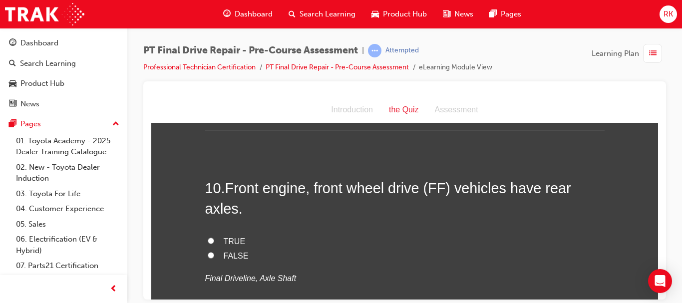
scroll to position [2055, 0]
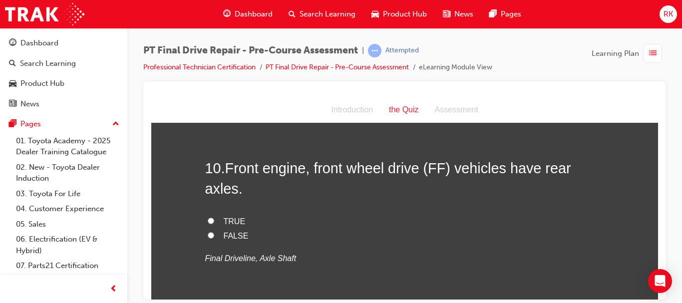
click at [208, 236] on input "FALSE" at bounding box center [211, 235] width 6 height 6
radio input "true"
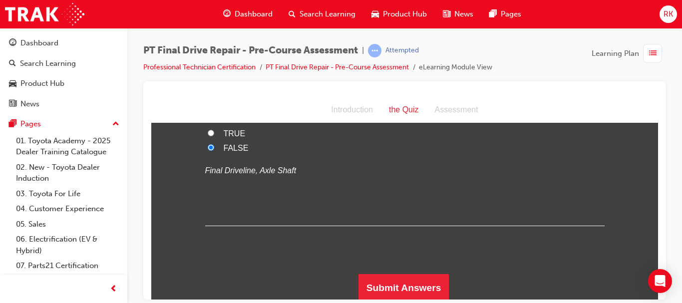
scroll to position [2145, 0]
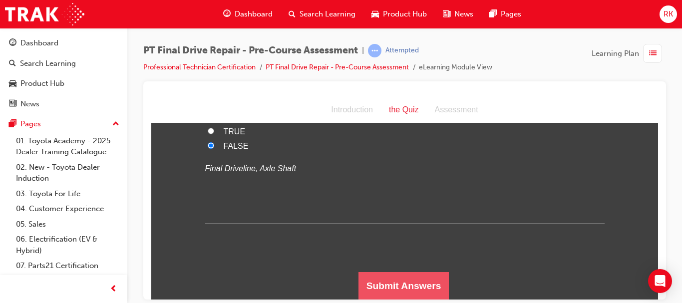
click at [402, 286] on button "Submit Answers" at bounding box center [404, 286] width 91 height 28
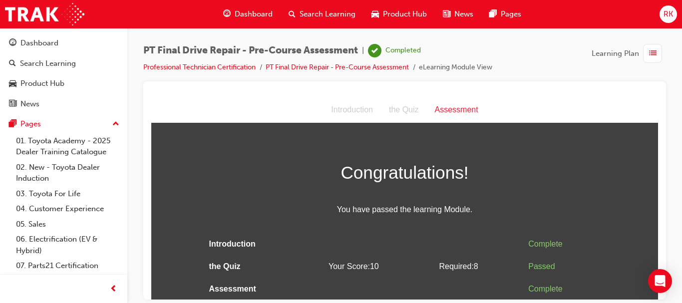
scroll to position [0, 0]
click at [650, 58] on span "list-icon" at bounding box center [652, 53] width 7 height 12
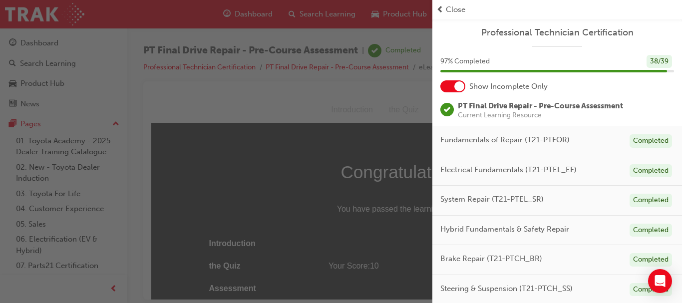
scroll to position [247, 0]
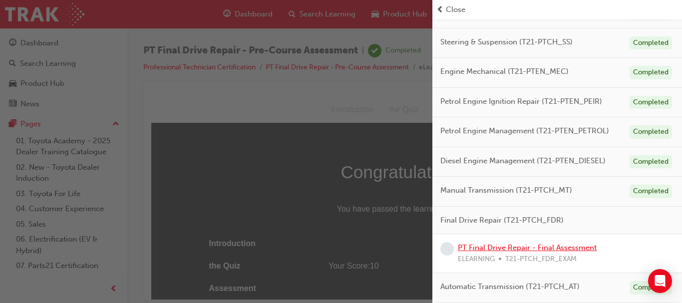
click at [536, 247] on link "PT Final Drive Repair - Final Assessment" at bounding box center [527, 247] width 139 height 9
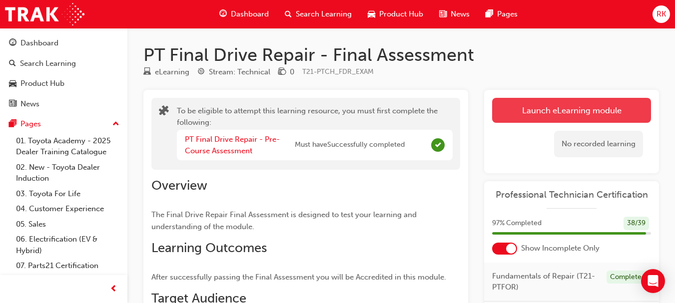
click at [576, 116] on button "Launch eLearning module" at bounding box center [571, 110] width 159 height 25
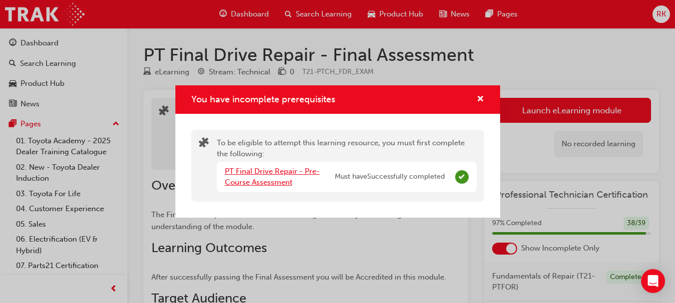
click at [290, 173] on link "PT Final Drive Repair - Pre-Course Assessment" at bounding box center [272, 177] width 95 height 20
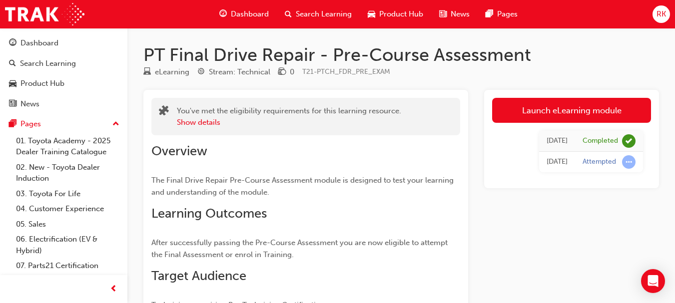
click at [290, 173] on div "Overview The Final Drive Repair Pre-Course Assessment module is designed to tes…" at bounding box center [305, 227] width 309 height 168
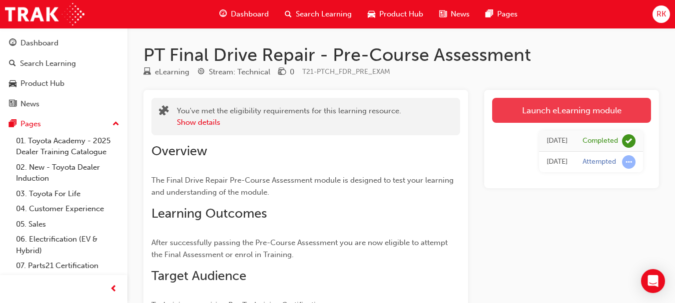
click at [567, 114] on link "Launch eLearning module" at bounding box center [571, 110] width 159 height 25
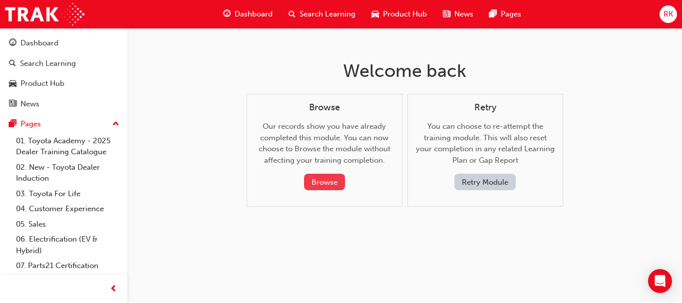
click at [338, 186] on button "Browse" at bounding box center [324, 182] width 41 height 16
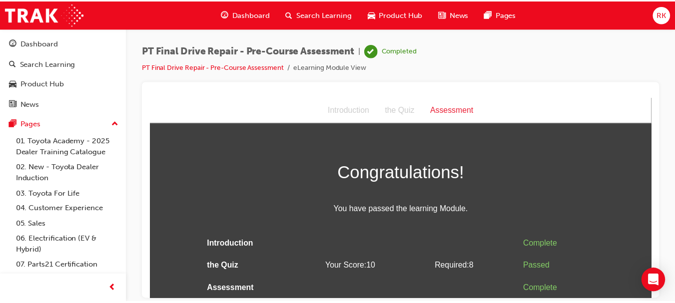
scroll to position [0, 0]
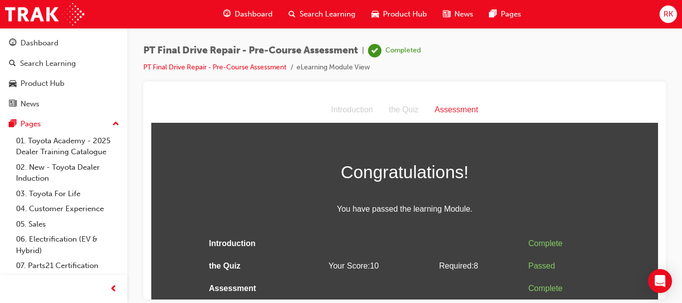
drag, startPoint x: 654, startPoint y: 140, endPoint x: 802, endPoint y: 366, distance: 270.1
click at [262, 14] on span "Dashboard" at bounding box center [254, 13] width 38 height 11
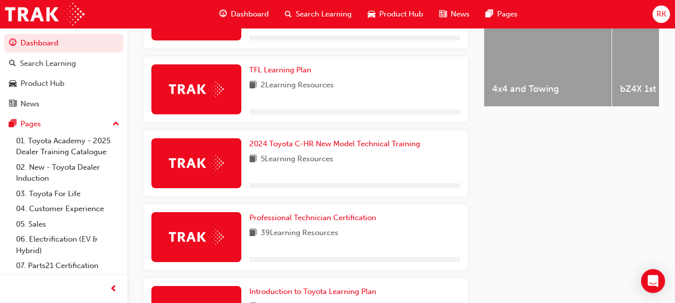
scroll to position [533, 0]
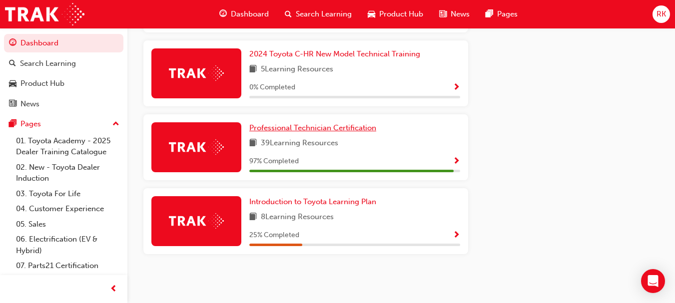
click at [319, 128] on span "Professional Technician Certification" at bounding box center [312, 127] width 127 height 9
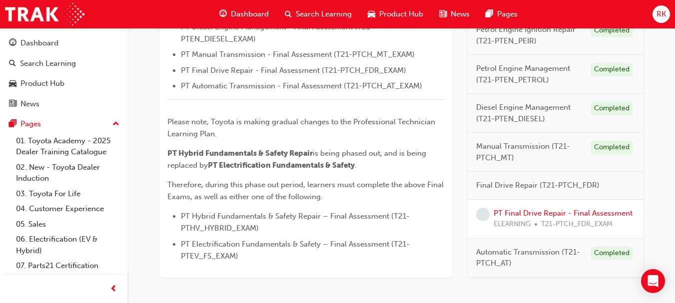
scroll to position [485, 0]
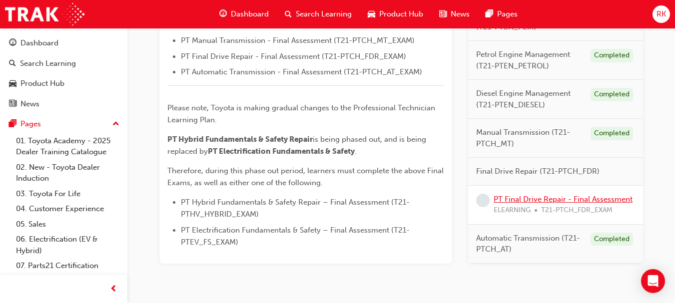
click at [597, 195] on link "PT Final Drive Repair - Final Assessment" at bounding box center [562, 199] width 139 height 9
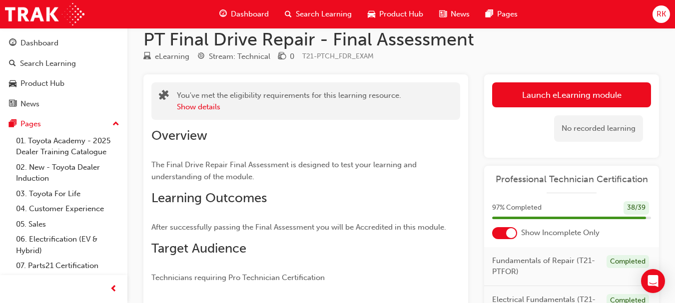
scroll to position [12, 0]
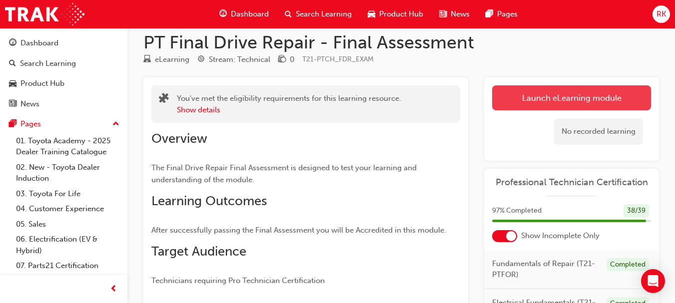
click at [569, 97] on button "Launch eLearning module" at bounding box center [571, 97] width 159 height 25
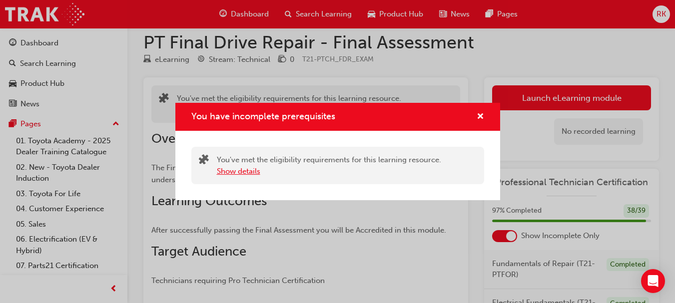
click at [242, 172] on button "Show details" at bounding box center [238, 171] width 43 height 11
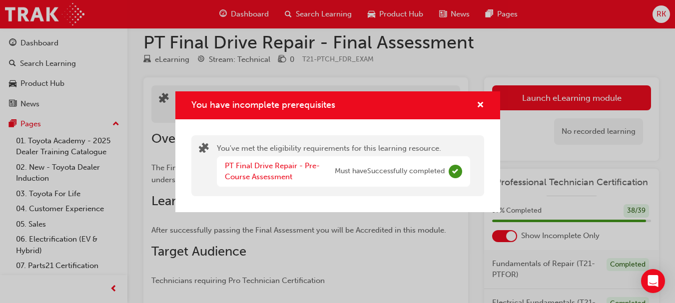
click at [255, 171] on div "PT Final Drive Repair - Pre-Course Assessment" at bounding box center [280, 171] width 110 height 22
click at [264, 164] on link "PT Final Drive Repair - Pre-Course Assessment" at bounding box center [272, 171] width 95 height 20
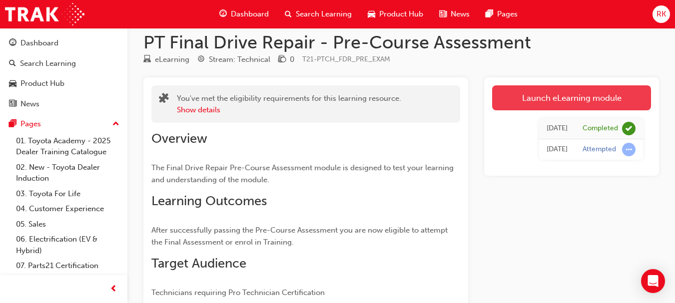
click at [551, 91] on link "Launch eLearning module" at bounding box center [571, 97] width 159 height 25
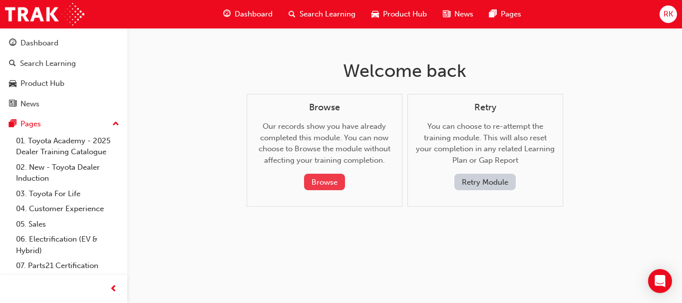
click at [333, 189] on button "Browse" at bounding box center [324, 182] width 41 height 16
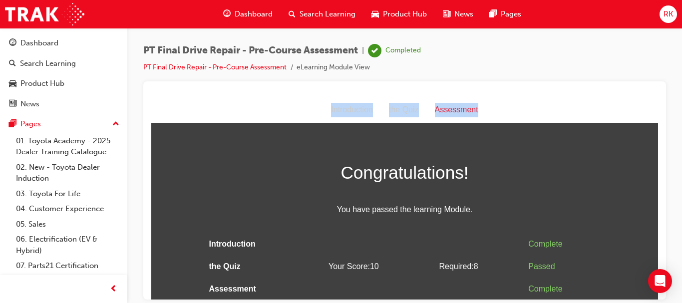
drag, startPoint x: 646, startPoint y: 120, endPoint x: 652, endPoint y: 119, distance: 6.0
click at [652, 119] on html "Assessment Introduction the Quiz Assessment Congratulations! You have passed th…" at bounding box center [404, 198] width 507 height 202
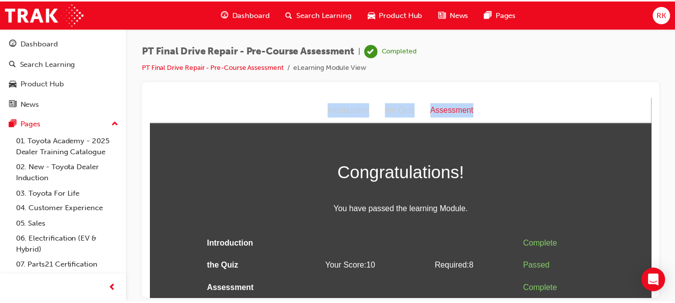
scroll to position [0, 0]
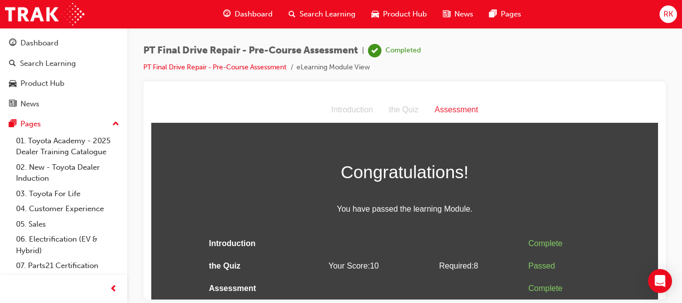
click at [649, 227] on div "Congratulations! You have passed the learning Module. Introduction Complete the…" at bounding box center [404, 228] width 507 height 142
click at [582, 178] on span "Congratulations!" at bounding box center [405, 171] width 400 height 29
click at [666, 18] on span "RK" at bounding box center [668, 13] width 9 height 11
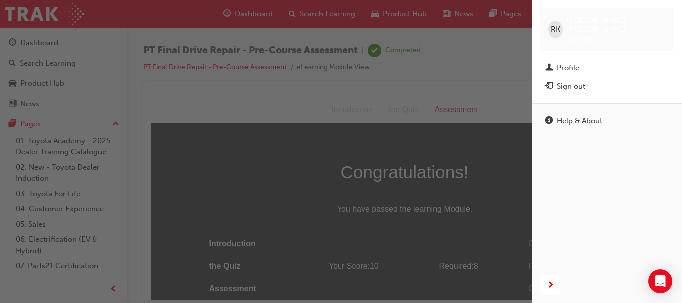
click at [516, 56] on div "button" at bounding box center [266, 151] width 532 height 303
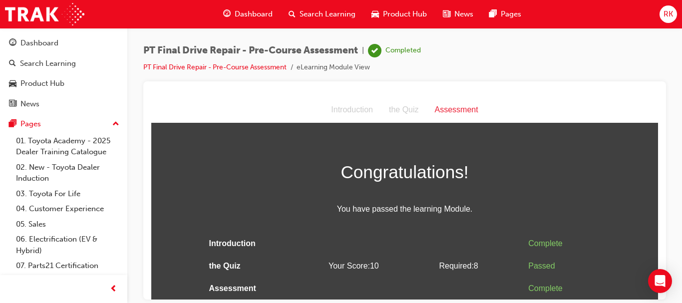
click at [264, 16] on span "Dashboard" at bounding box center [254, 13] width 38 height 11
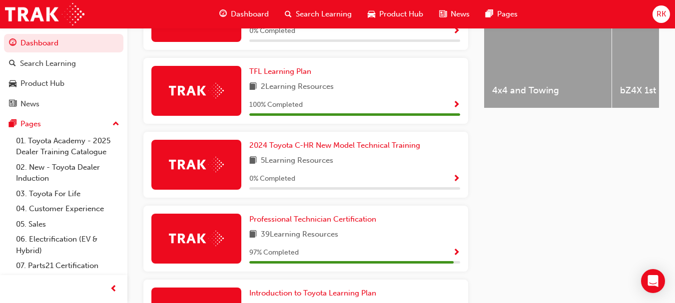
scroll to position [511, 0]
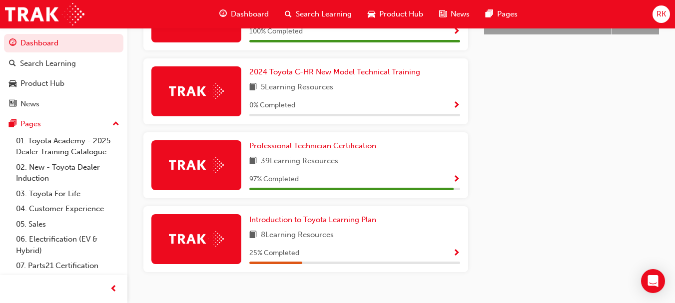
click at [363, 150] on span "Professional Technician Certification" at bounding box center [312, 145] width 127 height 9
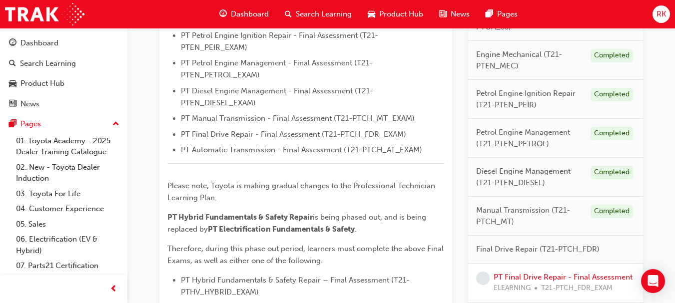
scroll to position [507, 0]
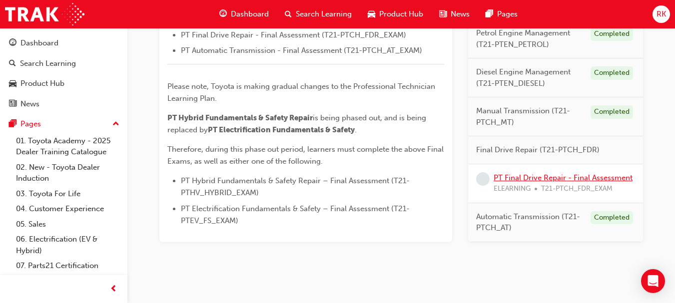
click at [565, 173] on link "PT Final Drive Repair - Final Assessment" at bounding box center [562, 177] width 139 height 9
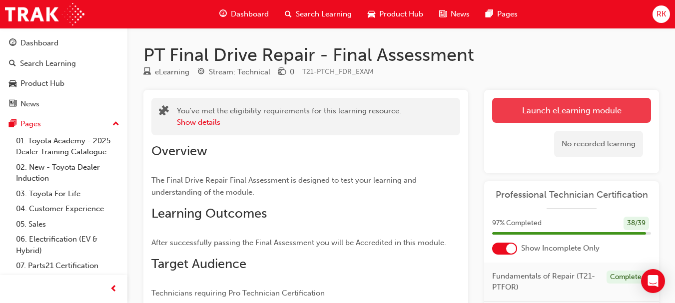
click at [557, 112] on link "Launch eLearning module" at bounding box center [571, 110] width 159 height 25
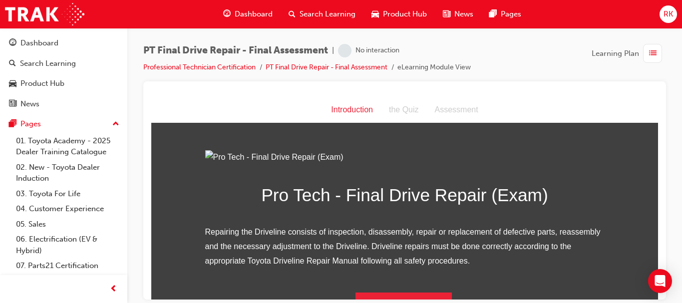
scroll to position [131, 0]
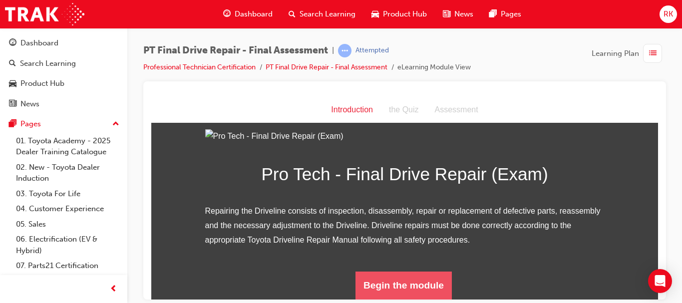
click at [396, 284] on button "Begin the module" at bounding box center [404, 285] width 96 height 28
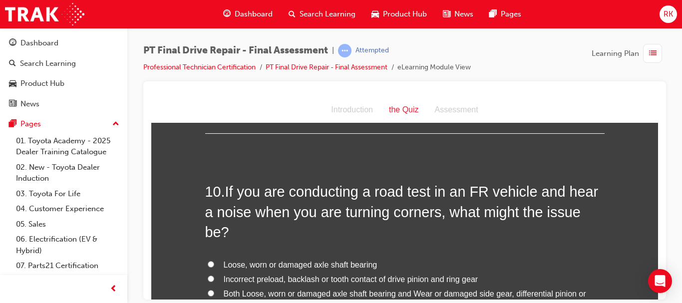
scroll to position [2166, 0]
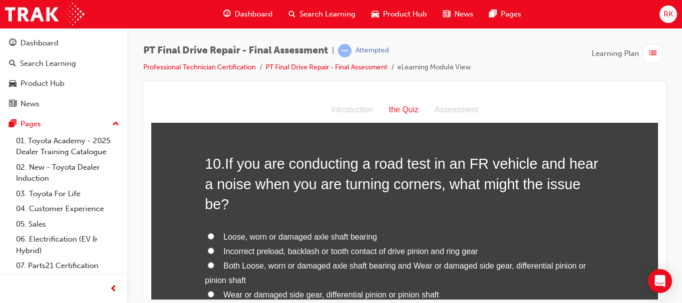
drag, startPoint x: 654, startPoint y: 258, endPoint x: 806, endPoint y: 369, distance: 188.0
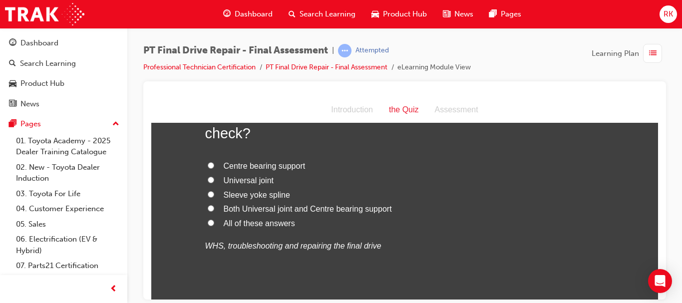
scroll to position [0, 0]
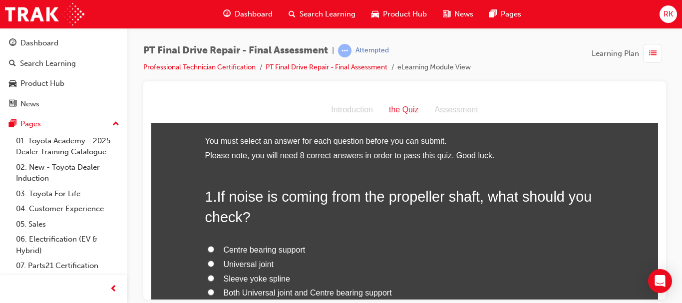
drag, startPoint x: 655, startPoint y: 134, endPoint x: 810, endPoint y: 200, distance: 168.3
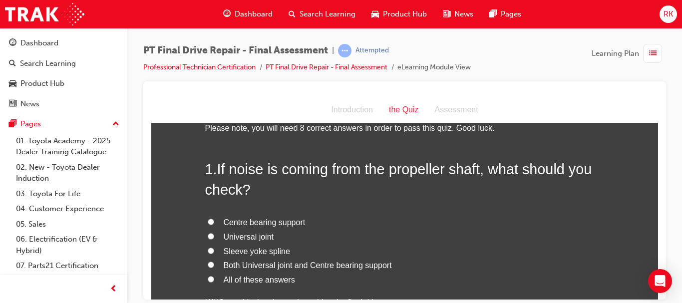
scroll to position [34, 0]
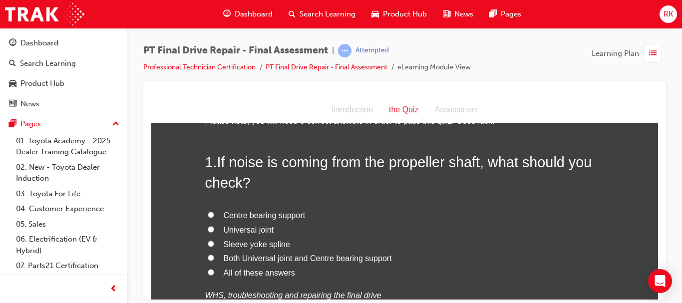
click at [580, 161] on span "If noise is coming from the propeller shaft, what should you check?" at bounding box center [398, 172] width 387 height 36
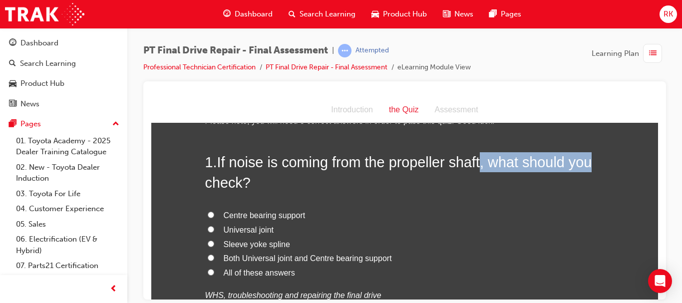
drag, startPoint x: 580, startPoint y: 161, endPoint x: 480, endPoint y: 162, distance: 100.4
click at [480, 162] on span "If noise is coming from the propeller shaft, what should you check?" at bounding box center [398, 172] width 387 height 36
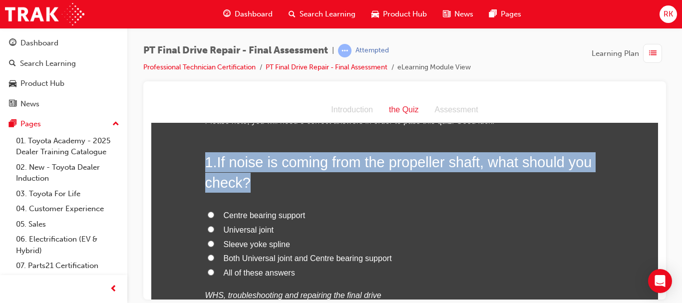
drag, startPoint x: 205, startPoint y: 161, endPoint x: 493, endPoint y: 183, distance: 289.5
click at [493, 183] on h2 "1 . If noise is coming from the propeller shaft, what should you check?" at bounding box center [405, 172] width 400 height 40
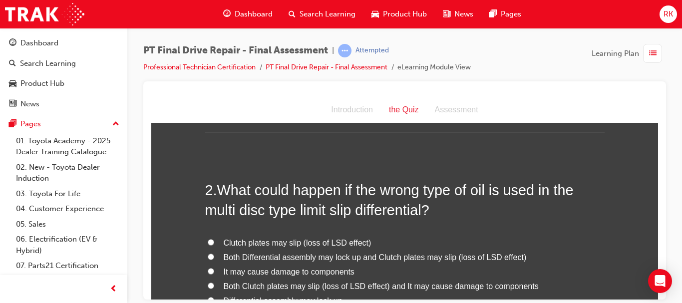
scroll to position [62, 0]
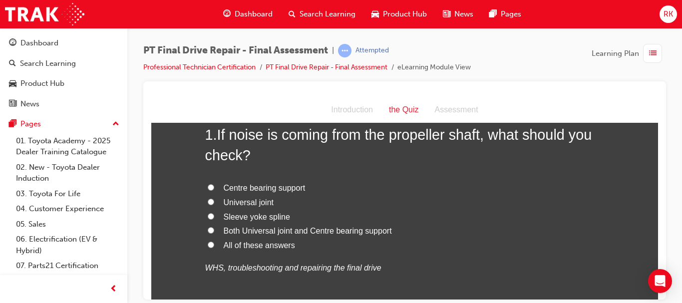
click at [208, 244] on input "All of these answers" at bounding box center [211, 244] width 6 height 6
radio input "true"
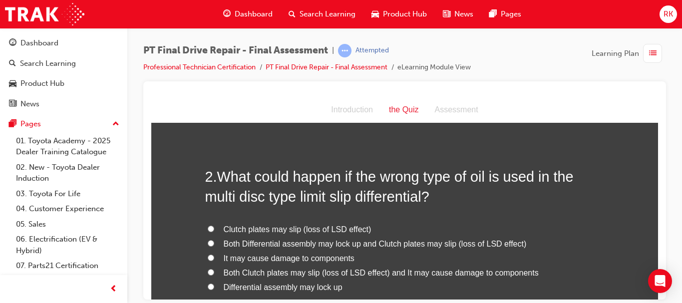
scroll to position [274, 0]
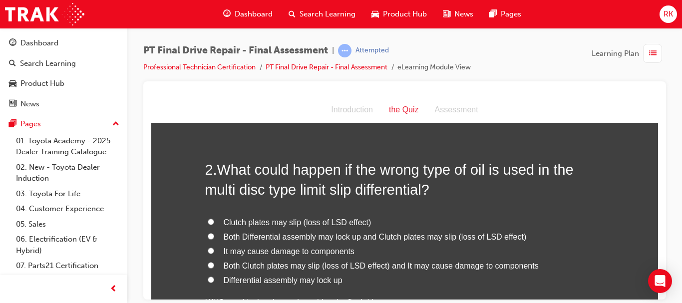
click at [208, 249] on input "It may cause damage to components" at bounding box center [211, 250] width 6 height 6
radio input "true"
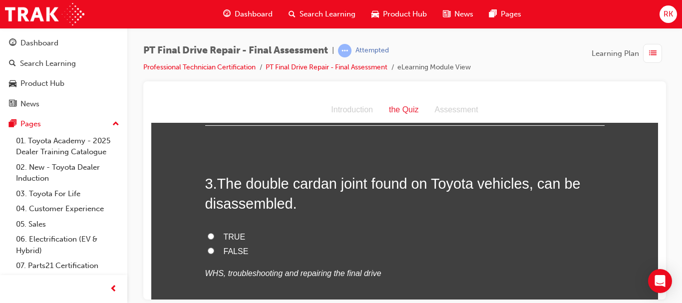
scroll to position [521, 0]
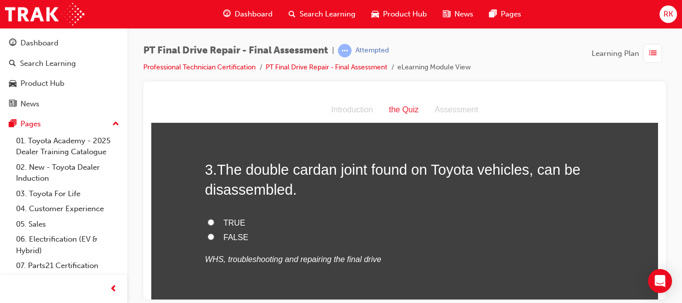
click at [208, 223] on input "TRUE" at bounding box center [211, 222] width 6 height 6
radio input "true"
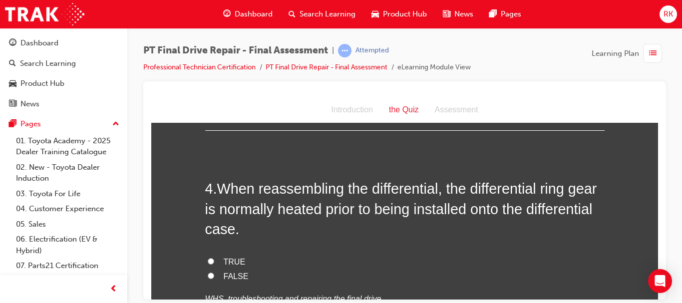
scroll to position [727, 0]
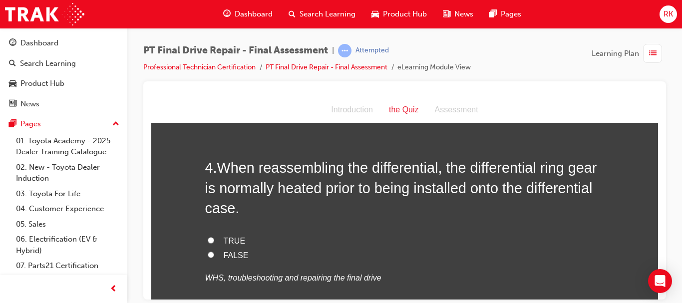
click at [206, 236] on label "TRUE" at bounding box center [405, 241] width 400 height 14
click at [208, 237] on input "TRUE" at bounding box center [211, 240] width 6 height 6
radio input "true"
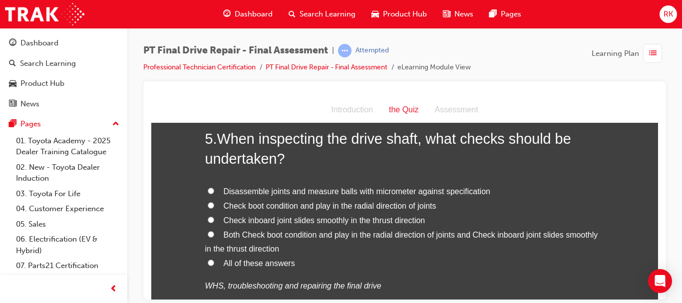
scroll to position [987, 0]
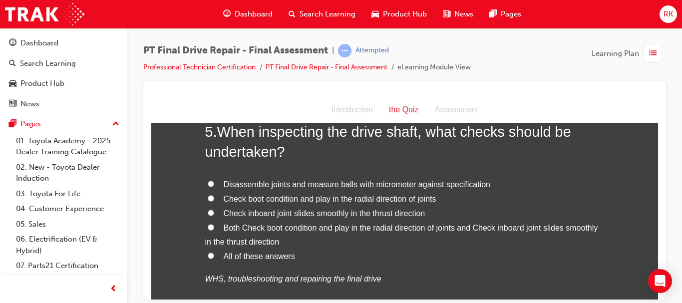
click at [208, 253] on input "All of these answers" at bounding box center [211, 255] width 6 height 6
radio input "true"
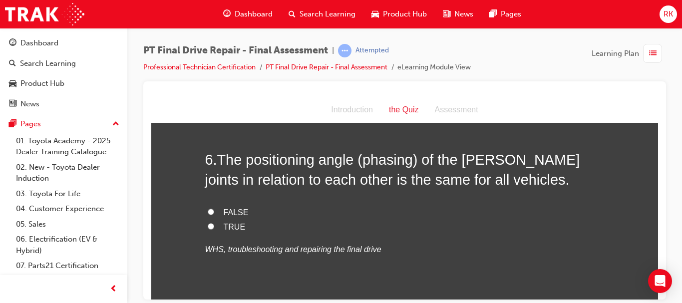
scroll to position [1227, 0]
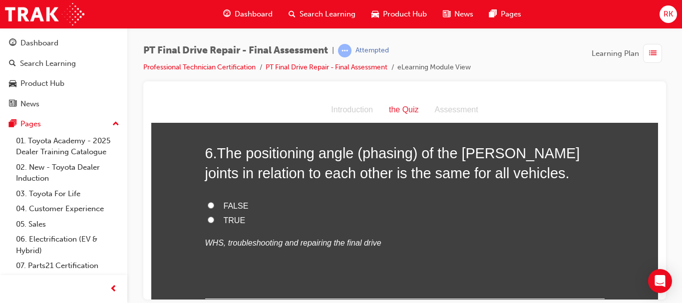
click at [208, 204] on input "FALSE" at bounding box center [211, 205] width 6 height 6
radio input "true"
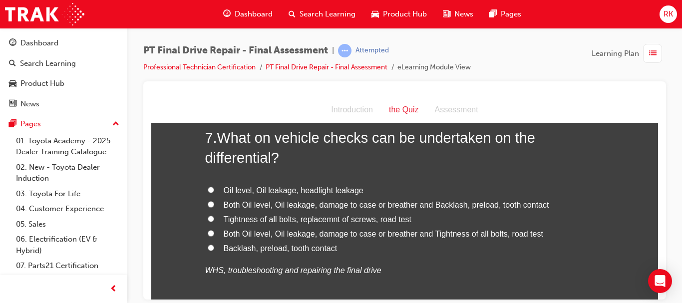
scroll to position [1439, 0]
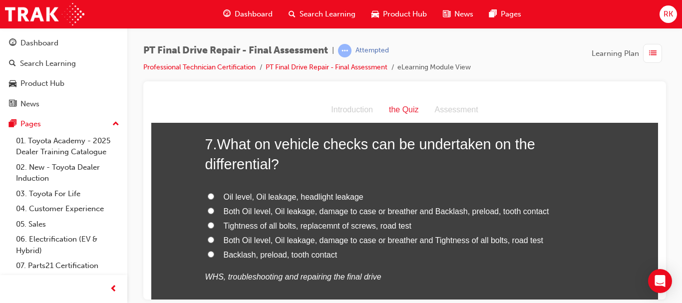
drag, startPoint x: 205, startPoint y: 239, endPoint x: 487, endPoint y: 232, distance: 281.8
click at [487, 233] on label "Both Oil level, Oil leakage, damage to case or breather and Tightness of all bo…" at bounding box center [405, 240] width 400 height 14
click at [214, 236] on input "Both Oil level, Oil leakage, damage to case or breather and Tightness of all bo…" at bounding box center [211, 239] width 6 height 6
radio input "true"
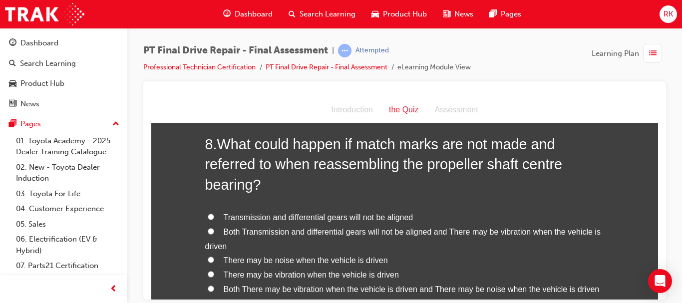
scroll to position [1693, 0]
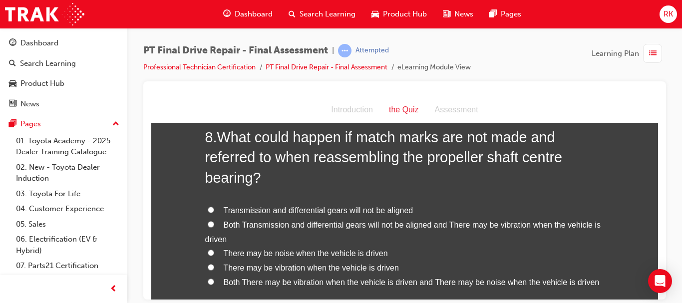
click at [208, 223] on input "Both Transmission and differential gears will not be aligned and There may be v…" at bounding box center [211, 224] width 6 height 6
radio input "true"
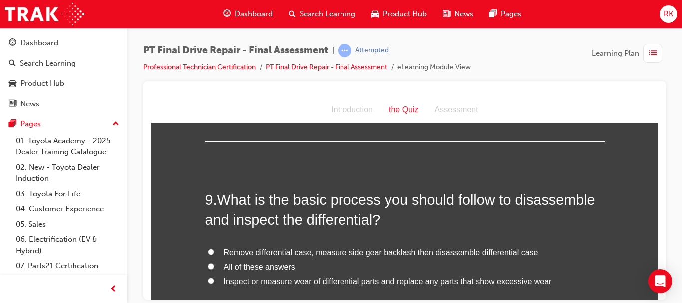
scroll to position [1960, 0]
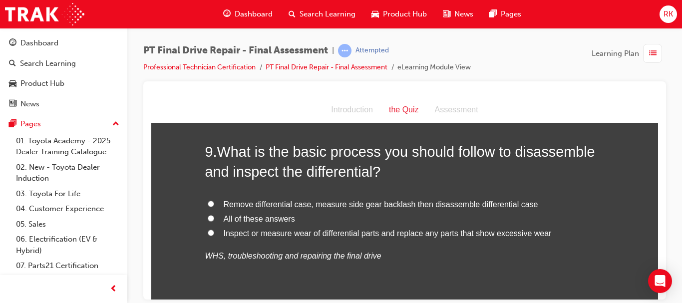
click at [208, 221] on input "All of these answers" at bounding box center [211, 218] width 6 height 6
radio input "true"
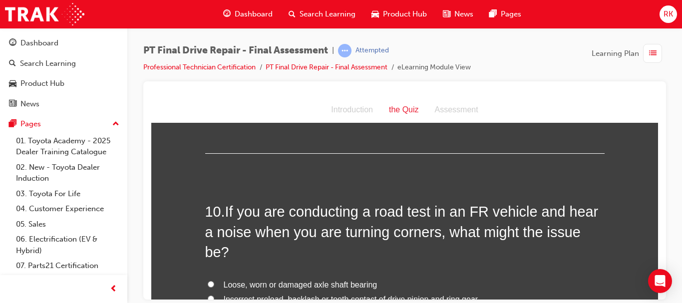
scroll to position [2180, 0]
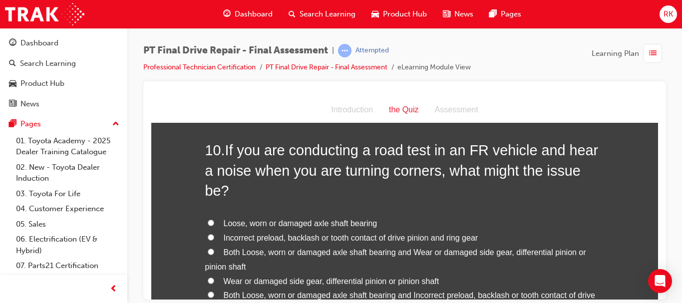
drag, startPoint x: 653, startPoint y: 253, endPoint x: 806, endPoint y: 367, distance: 189.9
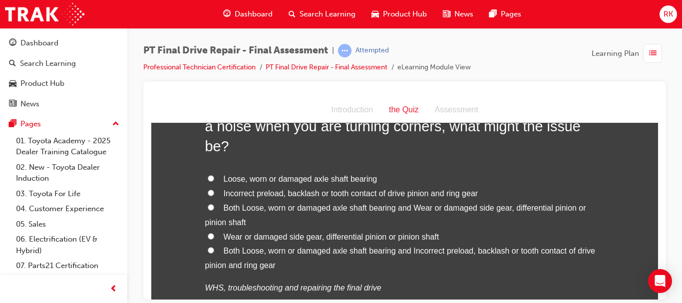
scroll to position [2220, 0]
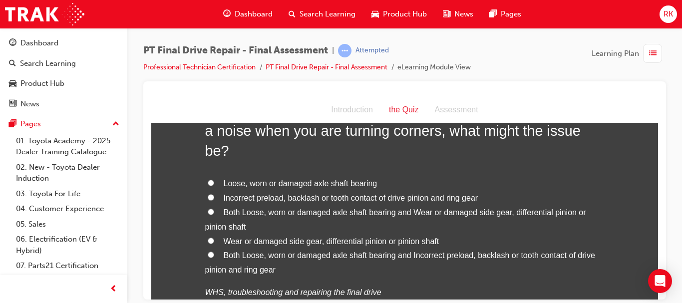
click at [301, 179] on span "Loose, worn or damaged axle shaft bearing" at bounding box center [301, 183] width 154 height 8
click at [214, 179] on input "Loose, worn or damaged axle shaft bearing" at bounding box center [211, 182] width 6 height 6
radio input "true"
click at [338, 251] on span "Both Loose, worn or damaged axle shaft bearing and Incorrect preload, backlash …" at bounding box center [400, 262] width 390 height 23
click at [214, 251] on input "Both Loose, worn or damaged axle shaft bearing and Incorrect preload, backlash …" at bounding box center [211, 254] width 6 height 6
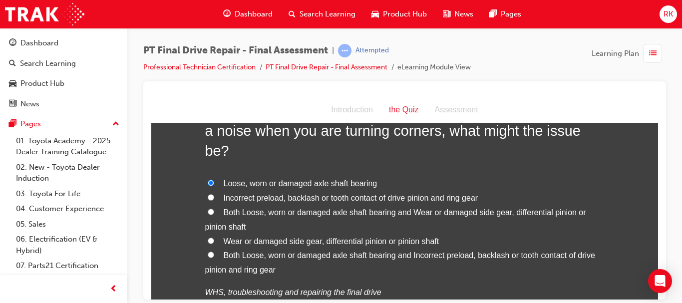
radio input "true"
click at [338, 251] on span "Both Loose, worn or damaged axle shaft bearing and Incorrect preload, backlash …" at bounding box center [400, 262] width 390 height 23
click at [214, 251] on input "Both Loose, worn or damaged axle shaft bearing and Incorrect preload, backlash …" at bounding box center [211, 254] width 6 height 6
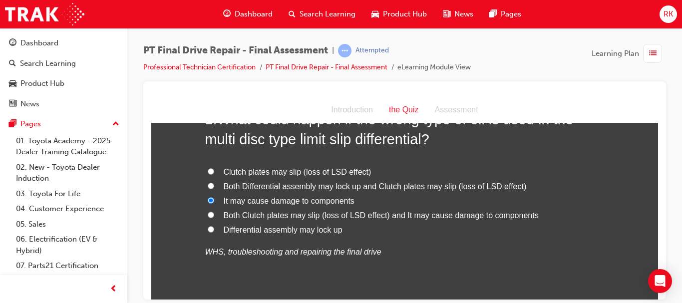
scroll to position [322, 0]
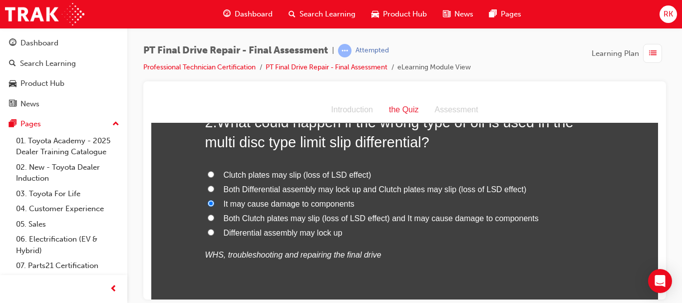
click at [208, 219] on input "Both Clutch plates may slip (loss of LSD effect) and It may cause damage to com…" at bounding box center [211, 217] width 6 height 6
radio input "true"
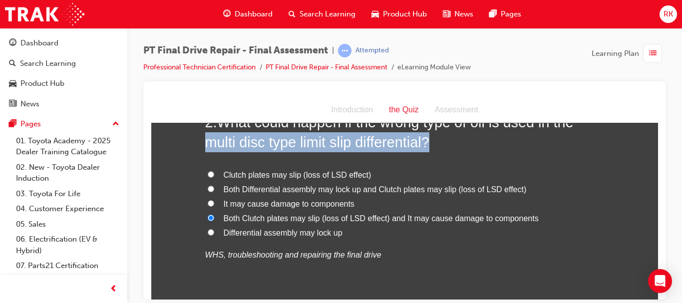
drag, startPoint x: 650, startPoint y: 135, endPoint x: 653, endPoint y: 121, distance: 14.3
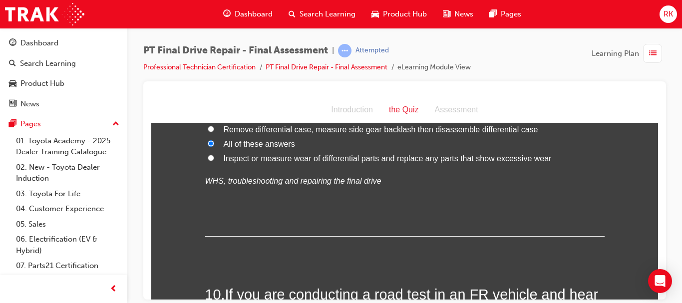
scroll to position [2324, 0]
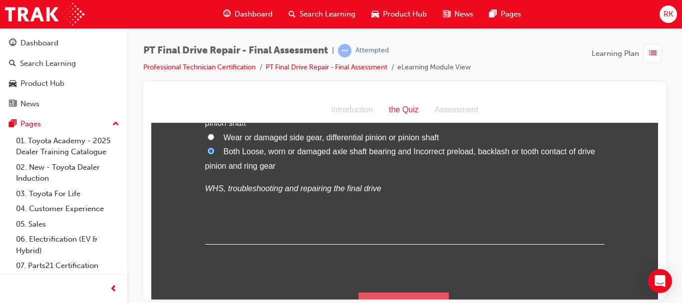
click at [439, 292] on button "Submit Answers" at bounding box center [404, 306] width 91 height 28
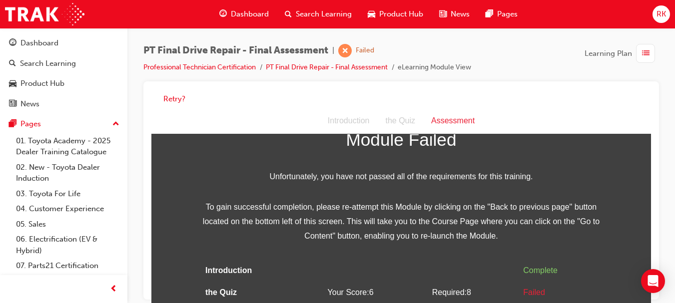
scroll to position [59, 0]
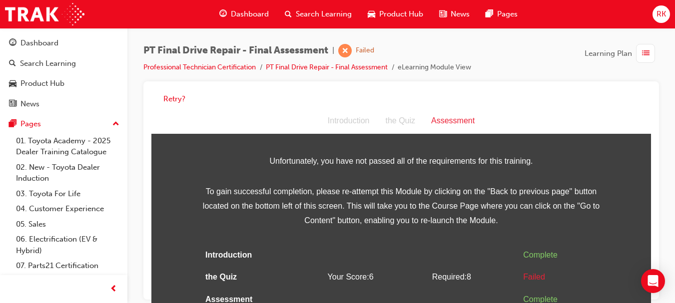
drag, startPoint x: 644, startPoint y: 212, endPoint x: 798, endPoint y: 381, distance: 228.8
drag, startPoint x: 646, startPoint y: 237, endPoint x: 797, endPoint y: 390, distance: 214.7
drag, startPoint x: 647, startPoint y: 220, endPoint x: 794, endPoint y: 394, distance: 226.8
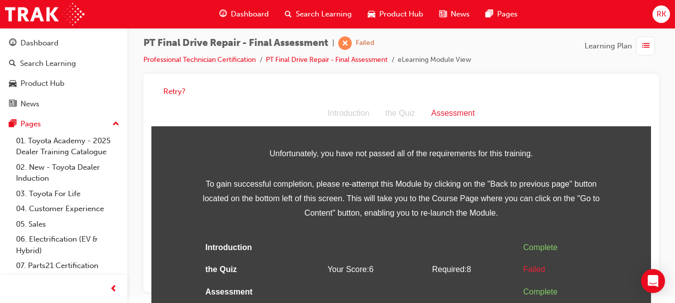
scroll to position [0, 0]
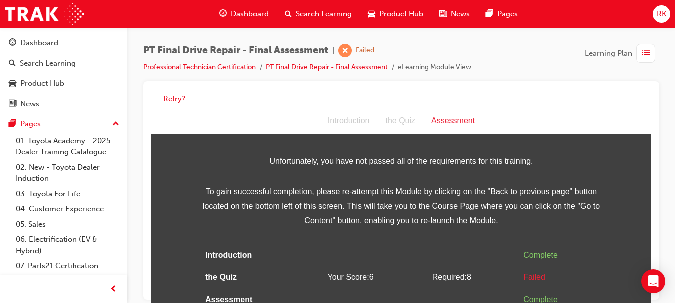
click at [650, 52] on div "button" at bounding box center [645, 53] width 19 height 19
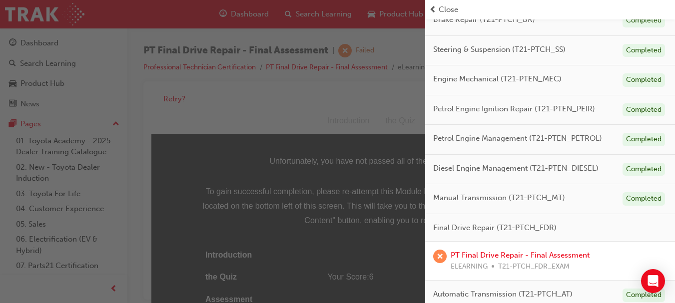
scroll to position [247, 0]
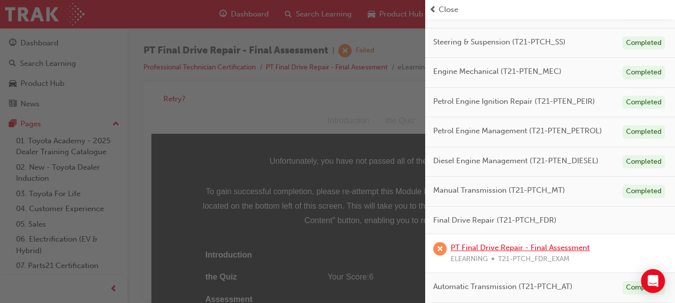
click at [557, 244] on link "PT Final Drive Repair - Final Assessment" at bounding box center [520, 247] width 139 height 9
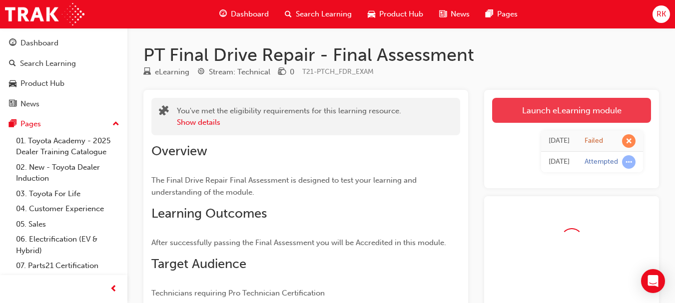
click at [568, 113] on link "Launch eLearning module" at bounding box center [571, 110] width 159 height 25
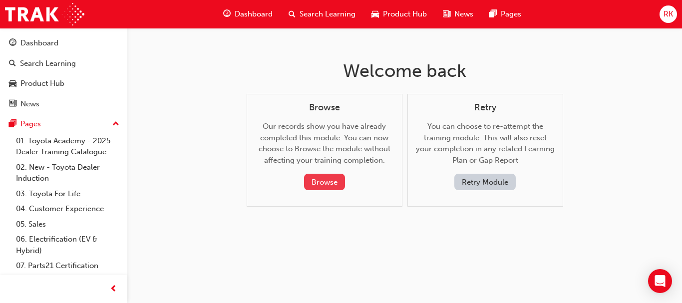
click at [324, 183] on button "Browse" at bounding box center [324, 182] width 41 height 16
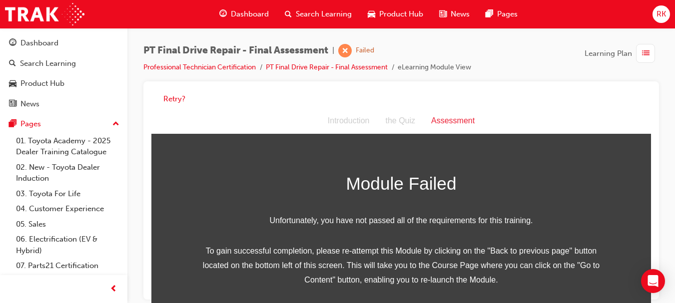
scroll to position [59, 0]
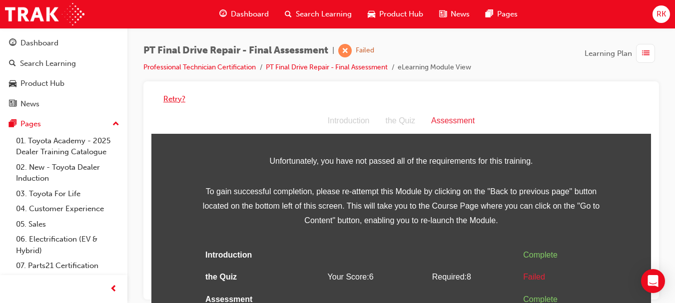
click at [174, 99] on button "Retry?" at bounding box center [174, 98] width 22 height 11
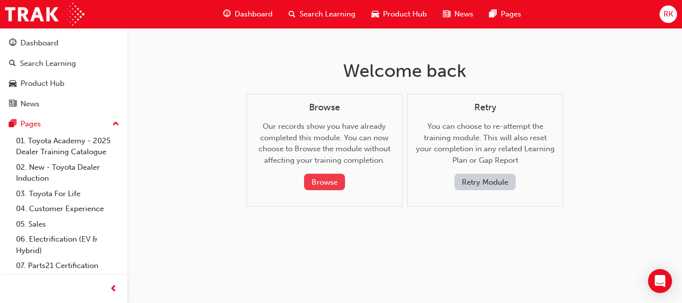
click at [331, 181] on button "Browse" at bounding box center [324, 182] width 41 height 16
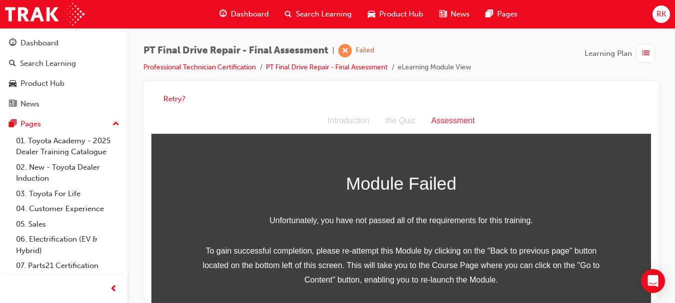
scroll to position [0, 0]
click at [647, 52] on span "list-icon" at bounding box center [645, 53] width 7 height 12
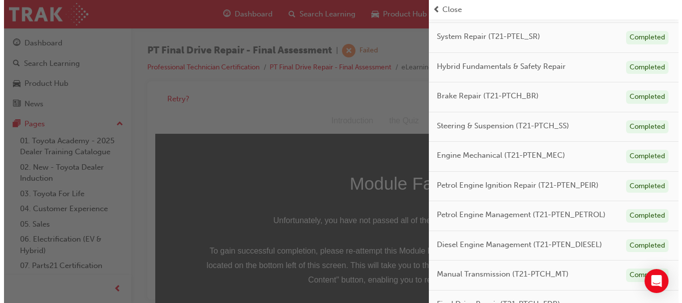
scroll to position [247, 0]
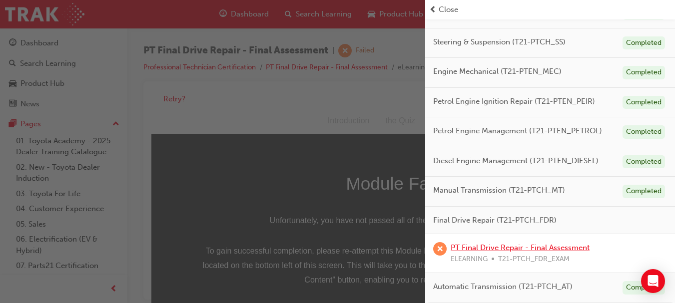
click at [566, 248] on link "PT Final Drive Repair - Final Assessment" at bounding box center [520, 247] width 139 height 9
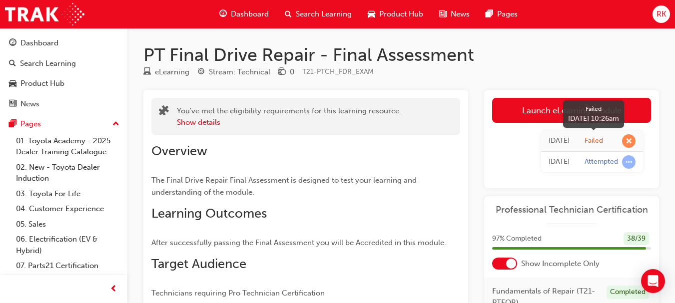
click at [631, 142] on span "learningRecordVerb_FAIL-icon" at bounding box center [628, 140] width 13 height 13
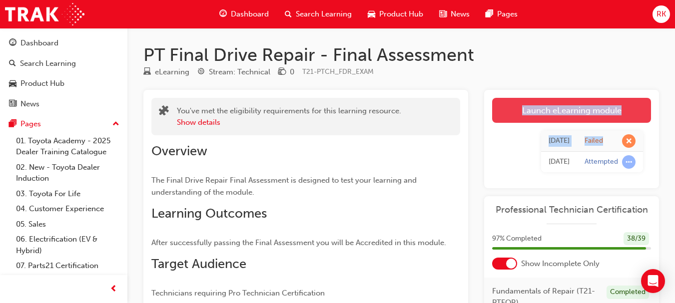
drag, startPoint x: 631, startPoint y: 142, endPoint x: 550, endPoint y: 106, distance: 88.3
click at [550, 106] on div "Launch eLearning module Learning Plan [DATE] Failed [DATE] Attempted" at bounding box center [571, 139] width 175 height 98
click at [550, 106] on link "Launch eLearning module" at bounding box center [571, 110] width 159 height 25
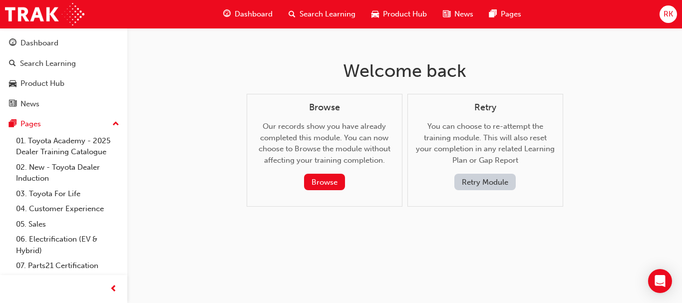
click at [475, 181] on button "Retry Module" at bounding box center [485, 182] width 61 height 16
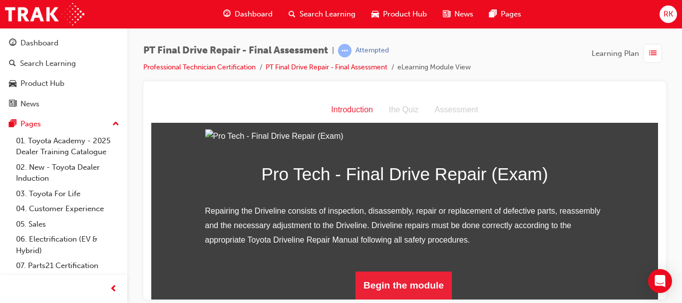
scroll to position [131, 0]
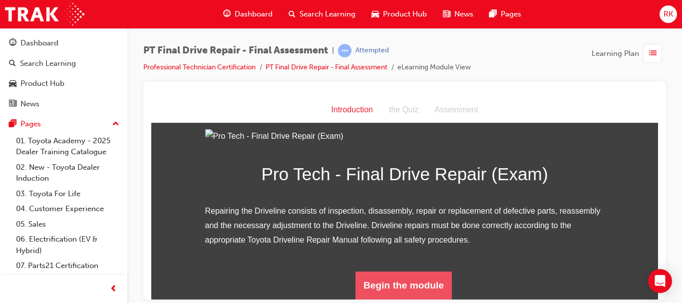
click at [403, 289] on button "Begin the module" at bounding box center [404, 285] width 96 height 28
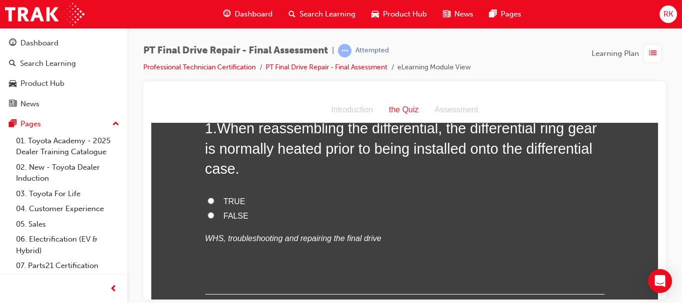
scroll to position [0, 0]
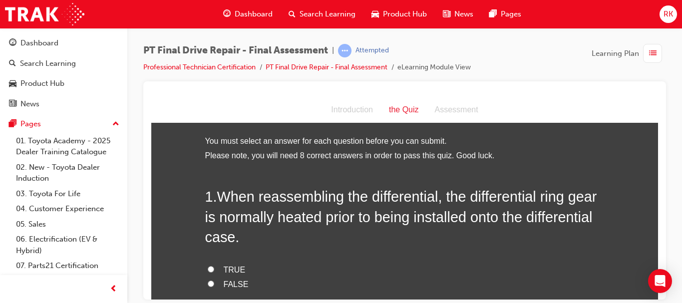
drag, startPoint x: 660, startPoint y: 104, endPoint x: 659, endPoint y: 118, distance: 13.6
click at [659, 118] on div at bounding box center [404, 190] width 523 height 218
click at [208, 269] on input "TRUE" at bounding box center [211, 269] width 6 height 6
radio input "true"
click at [208, 269] on input "TRUE" at bounding box center [211, 269] width 6 height 6
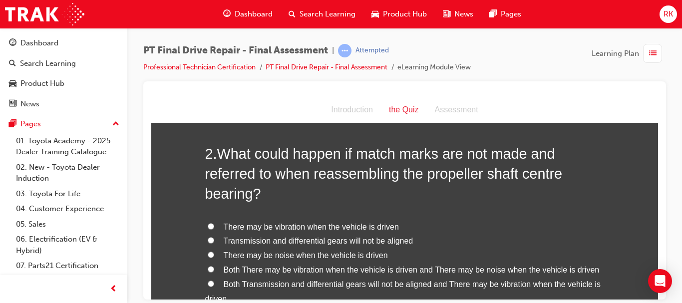
scroll to position [274, 0]
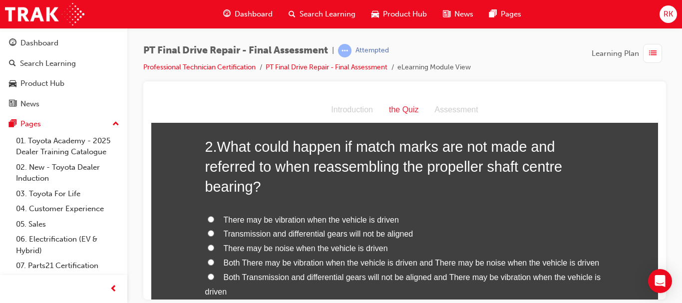
click at [208, 264] on input "Both There may be vibration when the vehicle is driven and There may be noise w…" at bounding box center [211, 262] width 6 height 6
radio input "true"
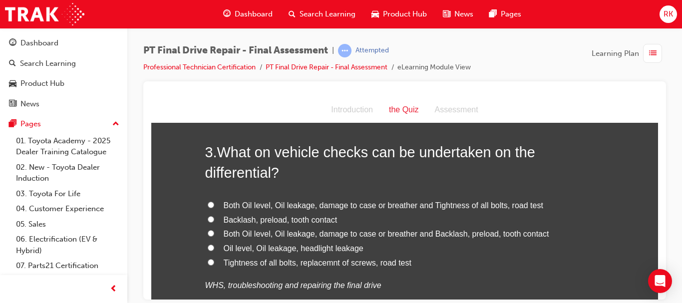
scroll to position [554, 0]
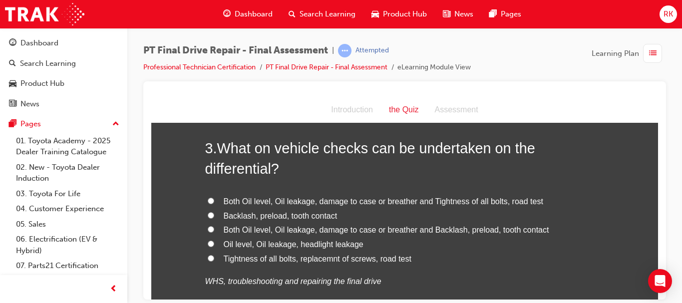
click at [208, 198] on input "Both Oil level, Oil leakage, damage to case or breather and Tightness of all bo…" at bounding box center [211, 200] width 6 height 6
radio input "true"
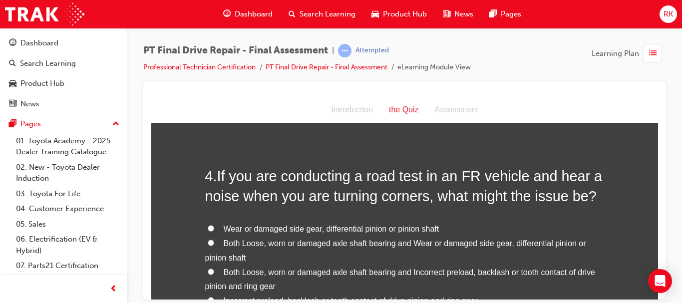
scroll to position [808, 0]
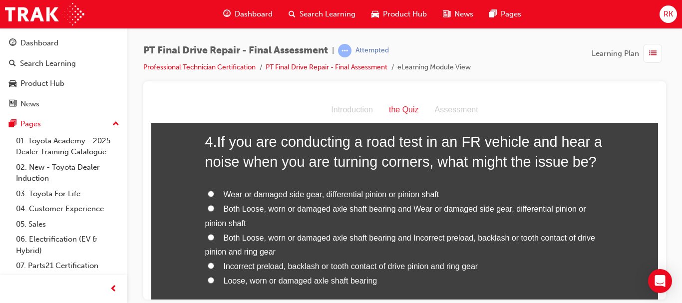
click at [208, 209] on input "Both Loose, worn or damaged axle shaft bearing and Wear or damaged side gear, d…" at bounding box center [211, 208] width 6 height 6
radio input "true"
click at [334, 263] on span "Incorrect preload, backlash or tooth contact of drive pinion and ring gear" at bounding box center [351, 266] width 255 height 8
click at [214, 263] on input "Incorrect preload, backlash or tooth contact of drive pinion and ring gear" at bounding box center [211, 265] width 6 height 6
radio input "true"
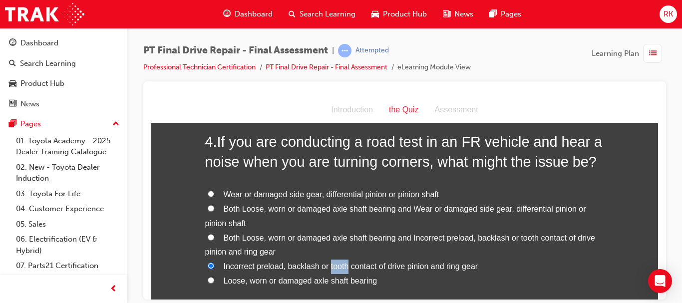
click at [334, 263] on span "Incorrect preload, backlash or tooth contact of drive pinion and ring gear" at bounding box center [351, 266] width 255 height 8
click at [214, 263] on input "Incorrect preload, backlash or tooth contact of drive pinion and ring gear" at bounding box center [211, 265] width 6 height 6
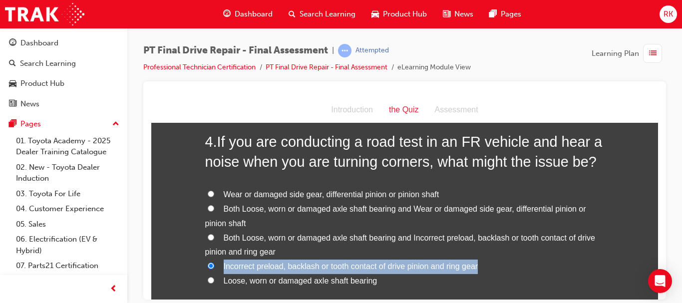
click at [334, 263] on span "Incorrect preload, backlash or tooth contact of drive pinion and ring gear" at bounding box center [351, 266] width 255 height 8
click at [214, 263] on input "Incorrect preload, backlash or tooth contact of drive pinion and ring gear" at bounding box center [211, 265] width 6 height 6
click at [525, 260] on label "Incorrect preload, backlash or tooth contact of drive pinion and ring gear" at bounding box center [405, 266] width 400 height 14
click at [214, 262] on input "Incorrect preload, backlash or tooth contact of drive pinion and ring gear" at bounding box center [211, 265] width 6 height 6
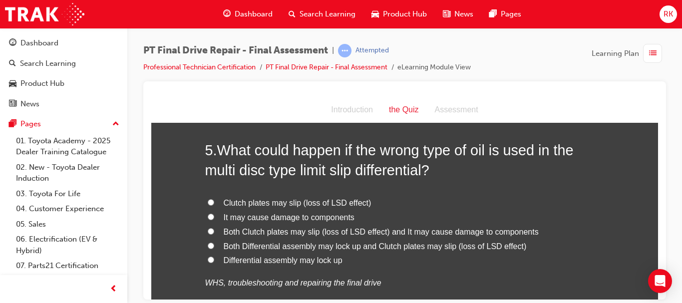
scroll to position [1088, 0]
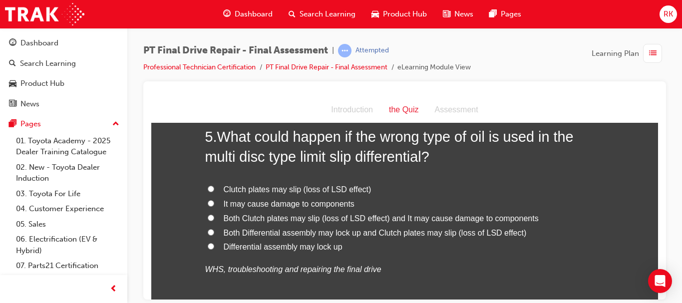
click at [208, 217] on input "Both Clutch plates may slip (loss of LSD effect) and It may cause damage to com…" at bounding box center [211, 217] width 6 height 6
radio input "true"
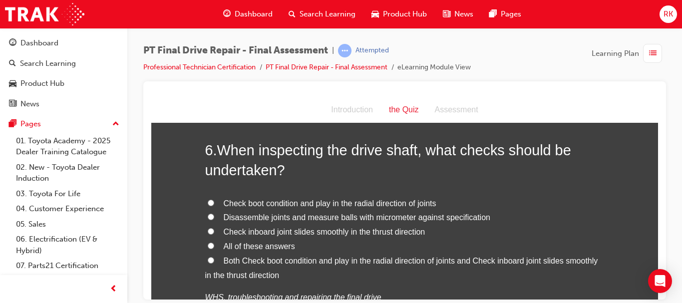
scroll to position [1329, 0]
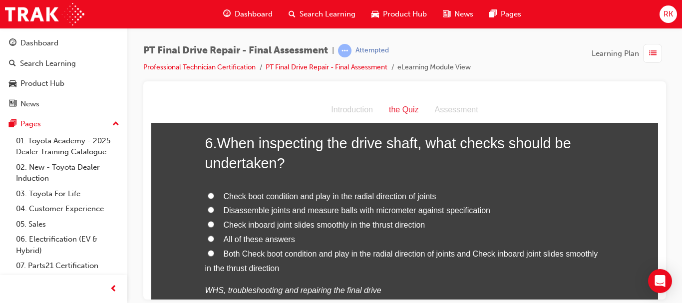
click at [208, 253] on input "Both Check boot condition and play in the radial direction of joints and Check …" at bounding box center [211, 253] width 6 height 6
radio input "true"
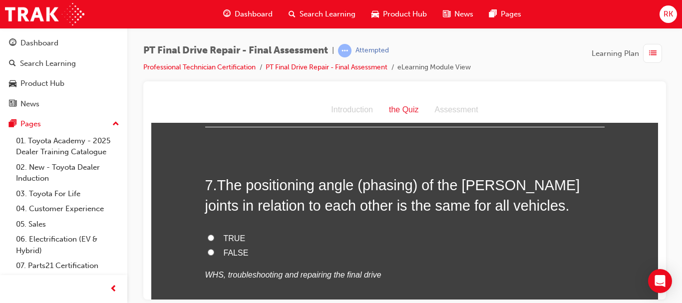
scroll to position [1561, 0]
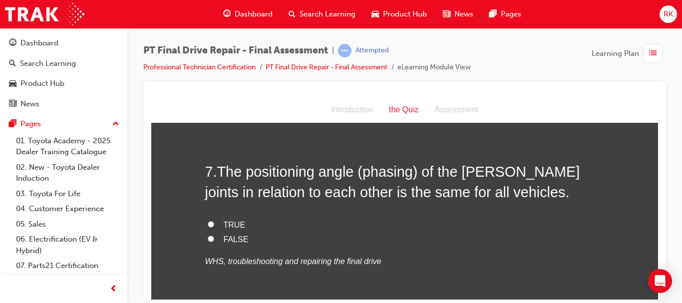
click at [208, 238] on input "FALSE" at bounding box center [211, 238] width 6 height 6
radio input "true"
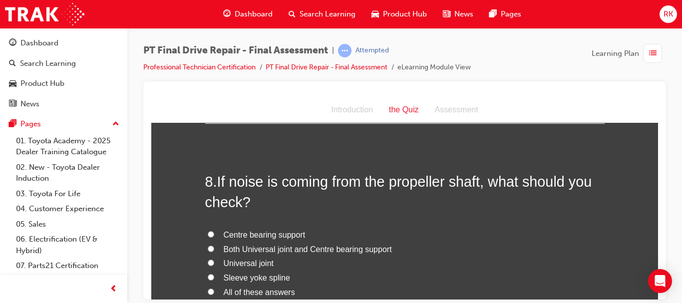
scroll to position [1761, 0]
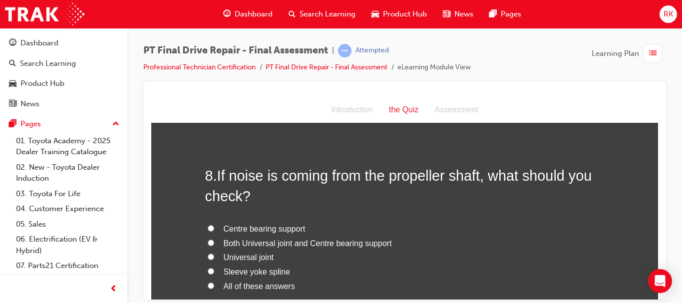
drag, startPoint x: 653, startPoint y: 296, endPoint x: 440, endPoint y: 254, distance: 217.3
click at [440, 254] on label "Universal joint" at bounding box center [405, 257] width 400 height 14
click at [214, 254] on input "Universal joint" at bounding box center [211, 256] width 6 height 6
radio input "true"
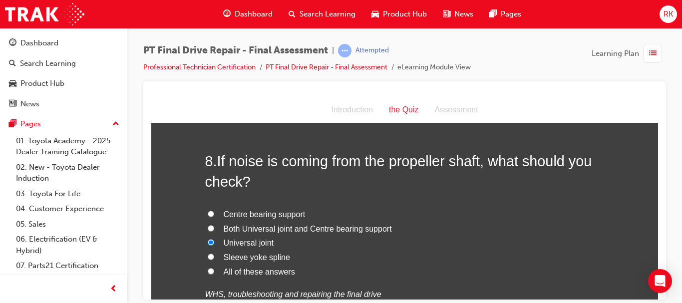
scroll to position [1781, 0]
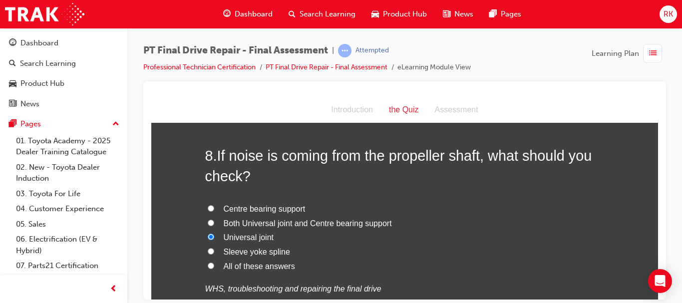
click at [208, 225] on input "Both Universal joint and Centre bearing support" at bounding box center [211, 222] width 6 height 6
radio input "true"
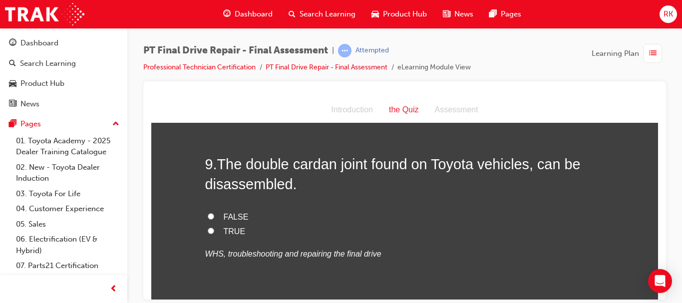
scroll to position [2021, 0]
click at [208, 216] on input "FALSE" at bounding box center [211, 215] width 6 height 6
radio input "true"
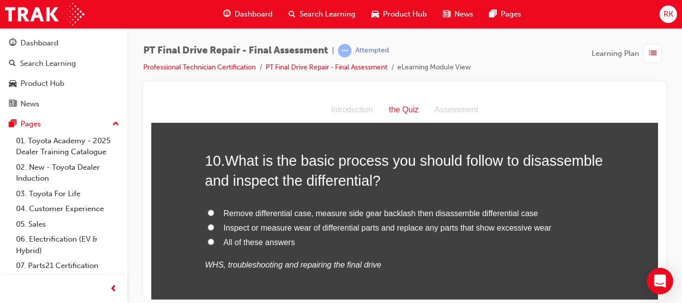
scroll to position [2241, 0]
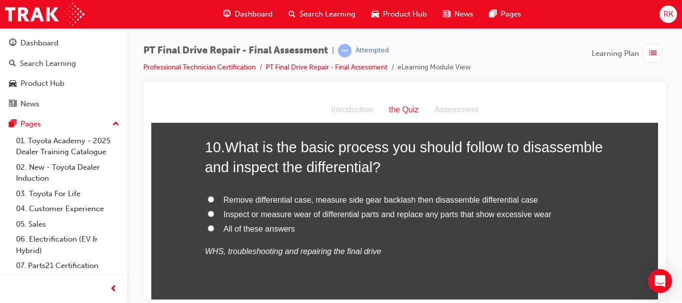
click at [208, 228] on input "All of these answers" at bounding box center [211, 228] width 6 height 6
radio input "true"
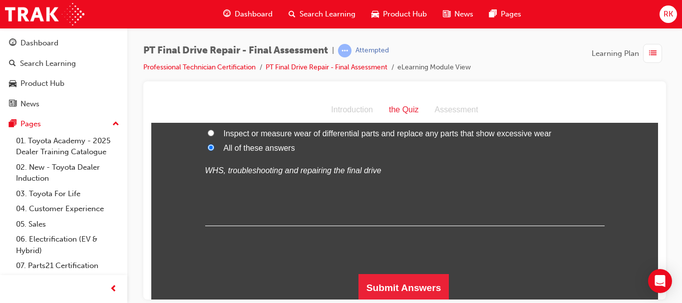
scroll to position [2324, 0]
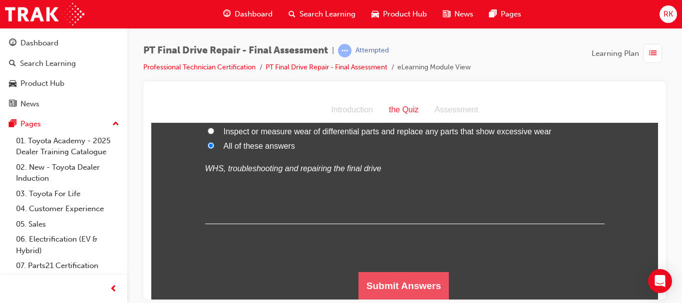
click at [399, 276] on button "Submit Answers" at bounding box center [404, 286] width 91 height 28
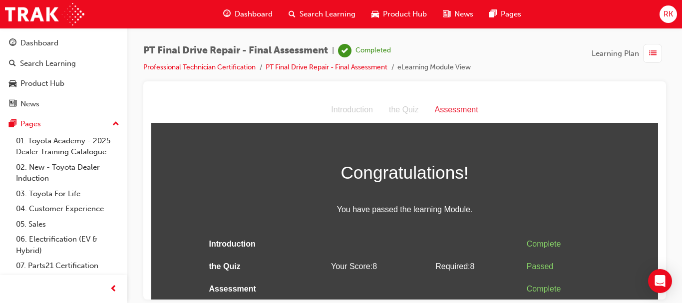
scroll to position [0, 0]
click at [650, 50] on span "list-icon" at bounding box center [652, 53] width 7 height 12
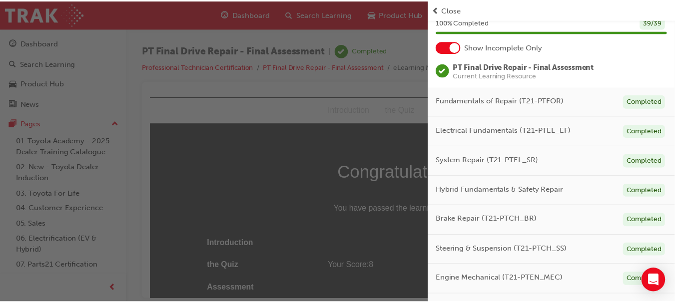
scroll to position [0, 0]
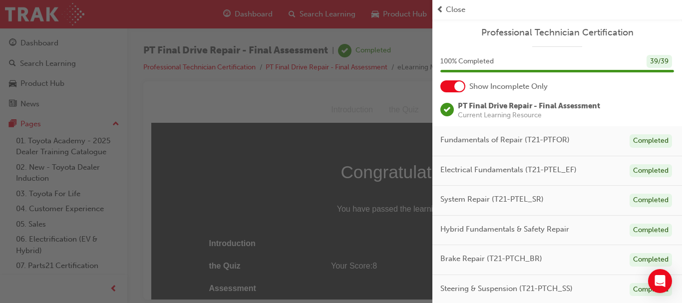
click at [374, 47] on div "button" at bounding box center [216, 151] width 433 height 303
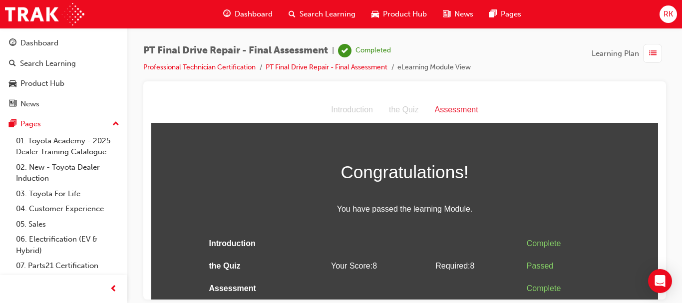
click at [236, 14] on span "Dashboard" at bounding box center [254, 13] width 38 height 11
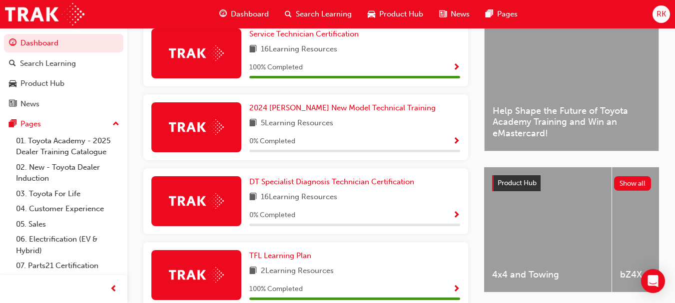
scroll to position [262, 0]
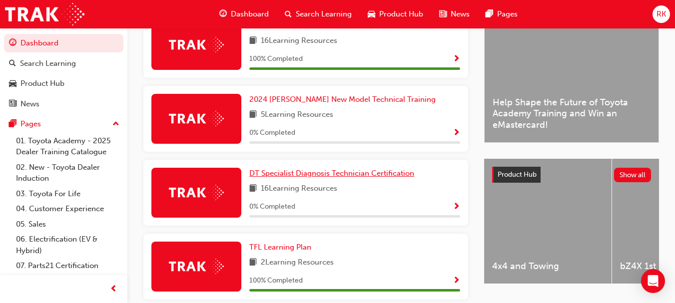
click at [397, 177] on span "DT Specialist Diagnosis Technician Certification" at bounding box center [331, 173] width 165 height 9
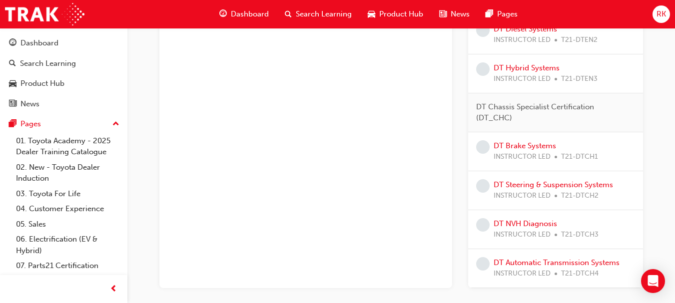
scroll to position [696, 0]
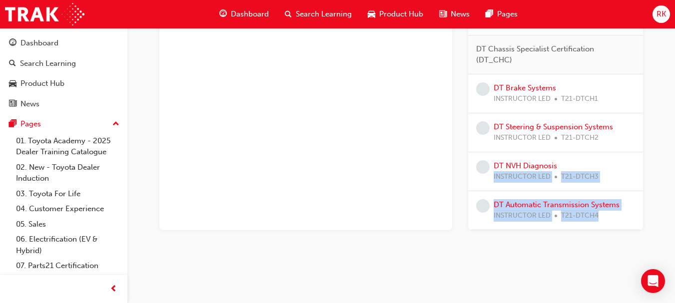
drag, startPoint x: 671, startPoint y: 275, endPoint x: 682, endPoint y: 167, distance: 107.9
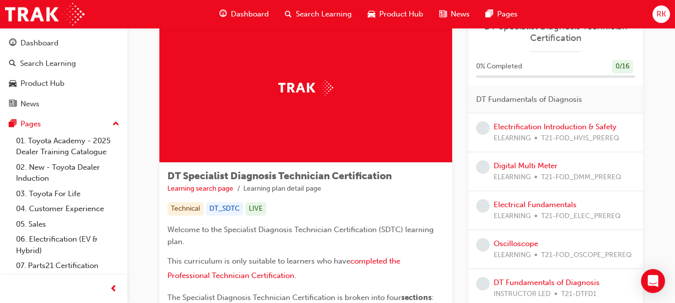
scroll to position [0, 0]
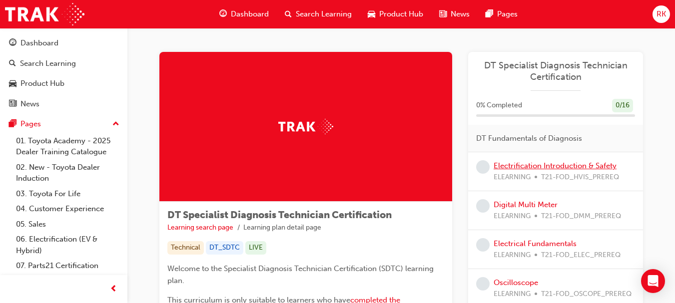
click at [558, 165] on link "Electrification Introduction & Safety" at bounding box center [554, 165] width 123 height 9
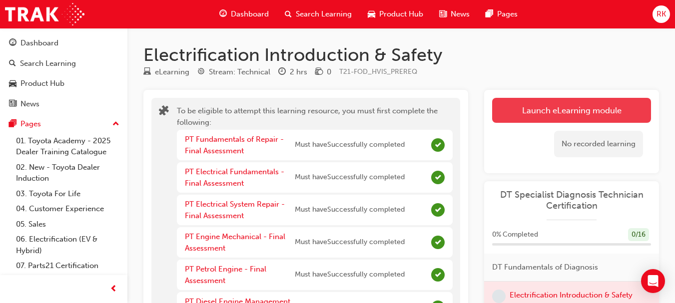
click at [594, 112] on button "Launch eLearning module" at bounding box center [571, 110] width 159 height 25
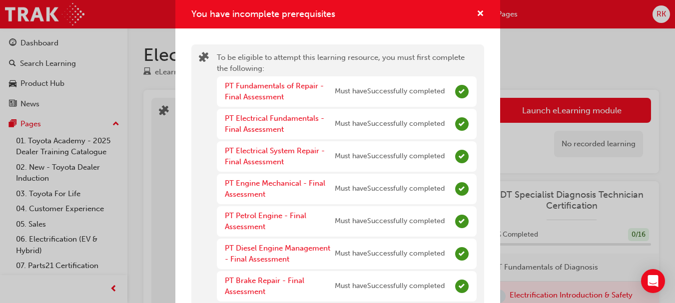
click at [578, 62] on div "You have incomplete prerequisites To be eligible to attempt this learning resou…" at bounding box center [337, 151] width 675 height 303
click at [476, 12] on span "cross-icon" at bounding box center [479, 14] width 7 height 9
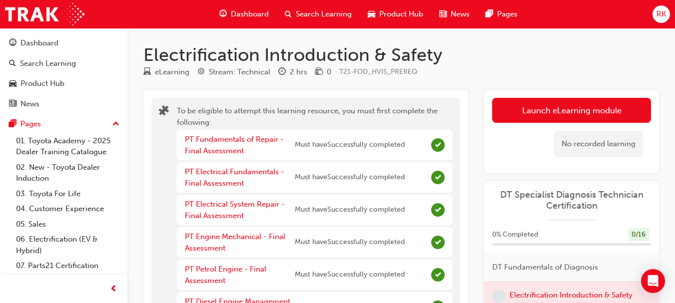
click at [479, 64] on h1 "Electrification Introduction & Safety" at bounding box center [400, 55] width 515 height 22
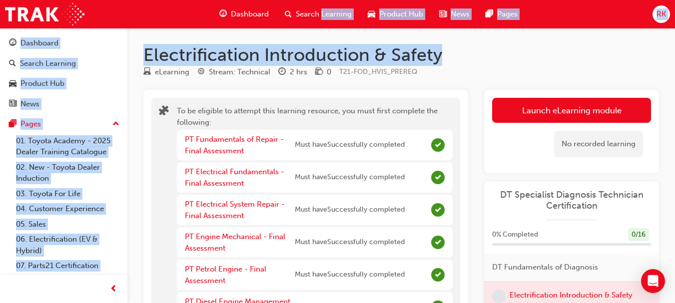
drag, startPoint x: 479, startPoint y: 64, endPoint x: 334, endPoint y: 16, distance: 153.5
click at [334, 16] on div "Dashboard Search Learning Product Hub News Pages RK Dashboard Search Learning P…" at bounding box center [337, 151] width 675 height 303
click at [296, 16] on span "Search Learning" at bounding box center [324, 13] width 56 height 11
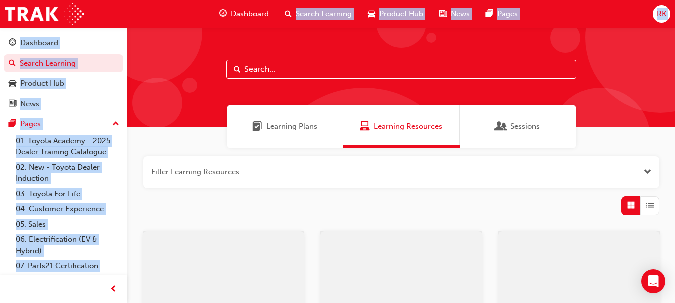
click at [261, 11] on span "Dashboard" at bounding box center [250, 13] width 38 height 11
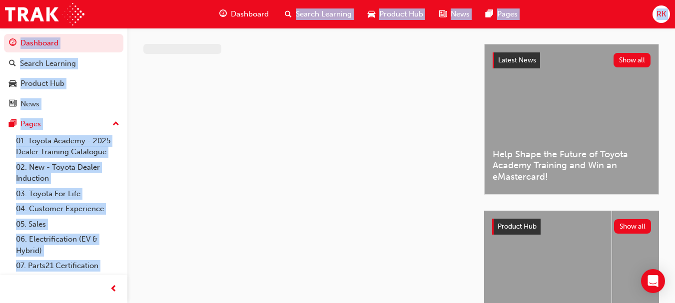
click at [261, 11] on span "Dashboard" at bounding box center [250, 13] width 38 height 11
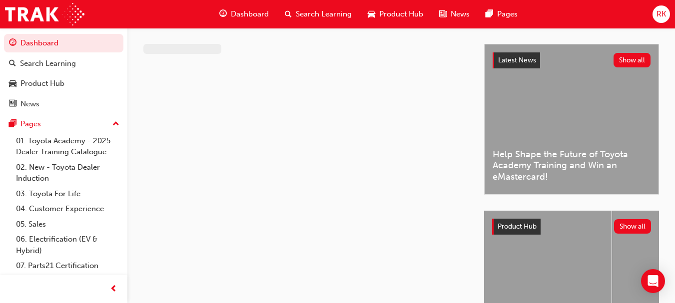
click at [350, 159] on div "Latest News Show all Help Shape the Future of Toyota Academy Training and Win a…" at bounding box center [400, 191] width 547 height 326
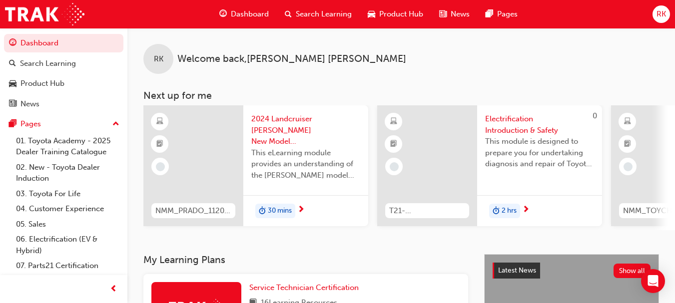
click at [242, 18] on span "Dashboard" at bounding box center [250, 13] width 38 height 11
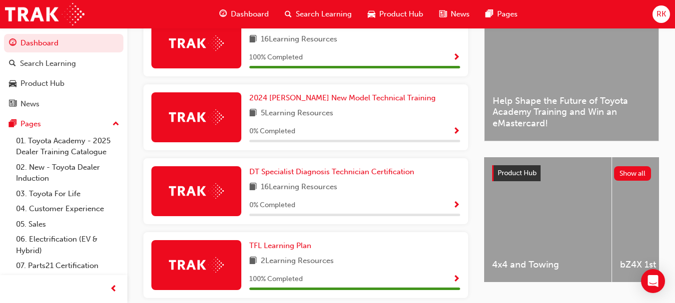
scroll to position [274, 0]
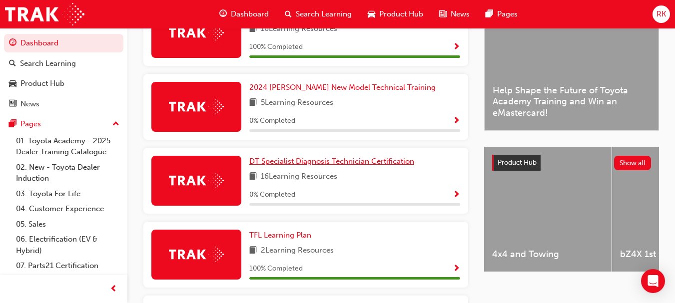
click at [360, 164] on span "DT Specialist Diagnosis Technician Certification" at bounding box center [331, 161] width 165 height 9
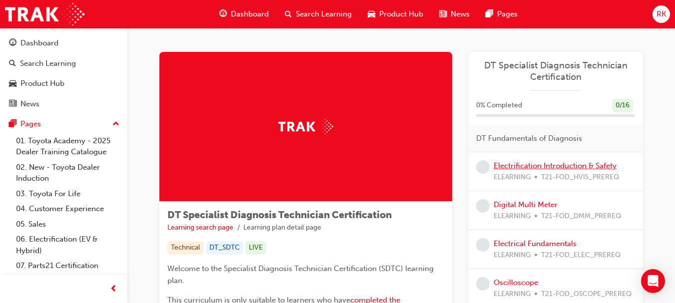
click at [544, 164] on link "Electrification Introduction & Safety" at bounding box center [554, 165] width 123 height 9
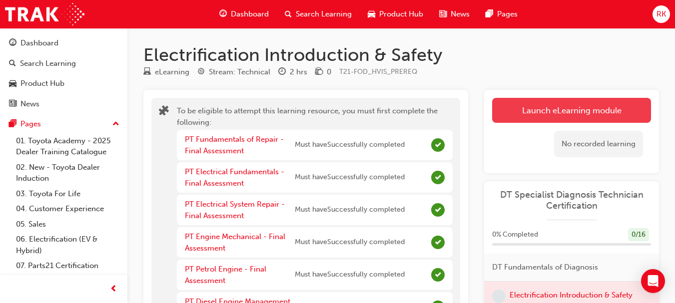
click at [580, 111] on button "Launch eLearning module" at bounding box center [571, 110] width 159 height 25
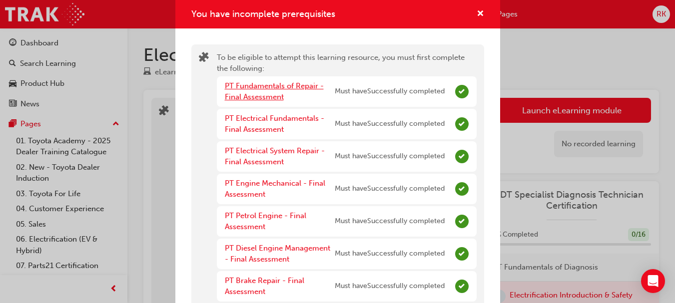
click at [244, 94] on link "PT Fundamentals of Repair - Final Assessment" at bounding box center [274, 91] width 99 height 20
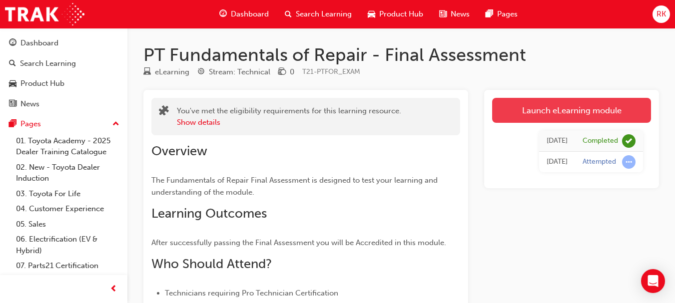
click at [551, 113] on link "Launch eLearning module" at bounding box center [571, 110] width 159 height 25
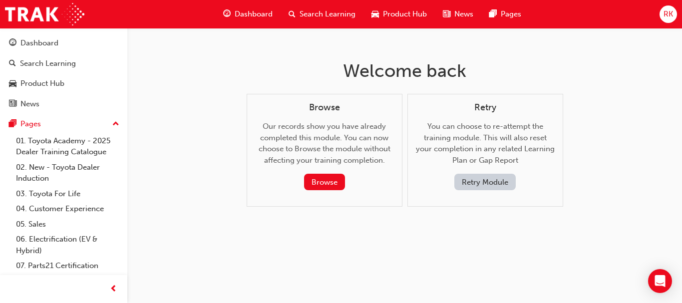
click at [252, 13] on span "Dashboard" at bounding box center [254, 13] width 38 height 11
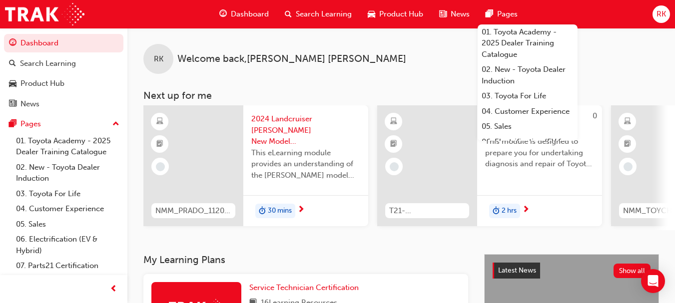
click at [295, 87] on div "RK Welcome back , [PERSON_NAME] Next up for me NMM_PRADO_112024_MODULE_1 2024 L…" at bounding box center [400, 129] width 547 height 202
